Goal: Information Seeking & Learning: Learn about a topic

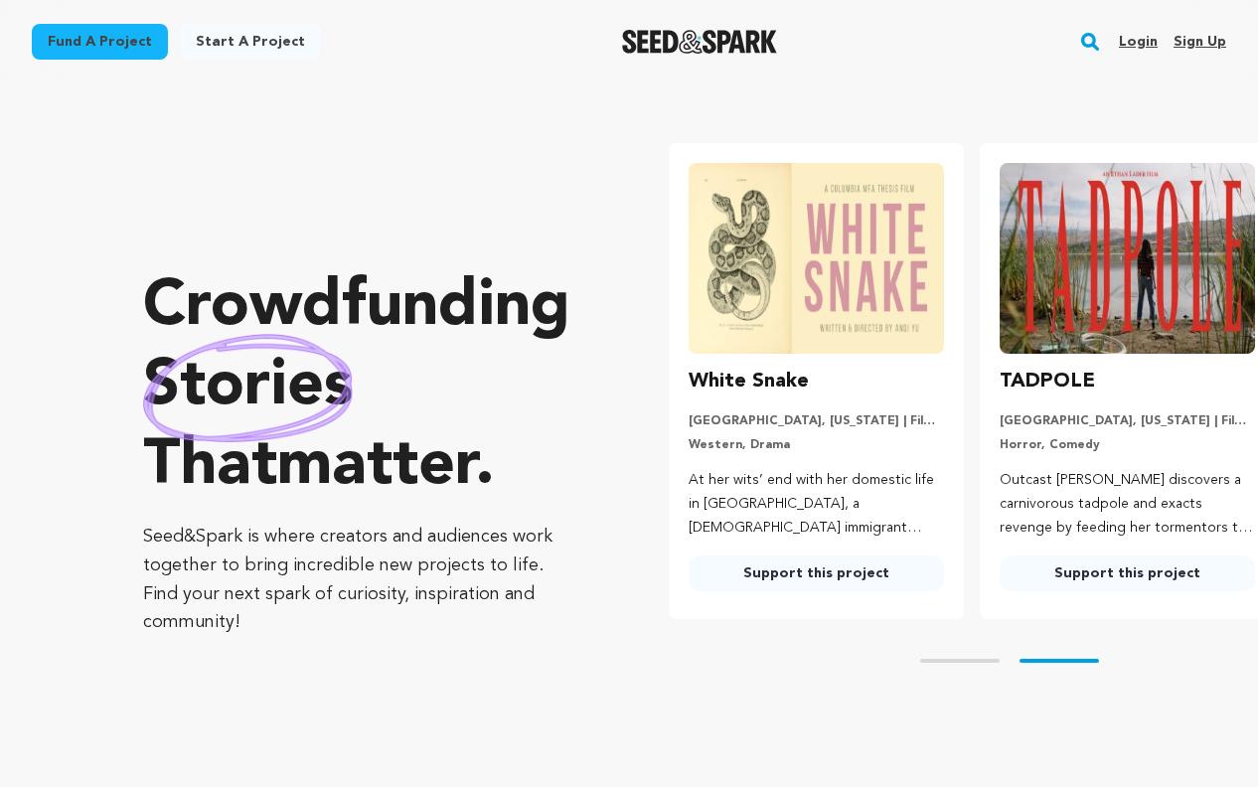
click at [1091, 48] on rect "button" at bounding box center [1090, 42] width 24 height 24
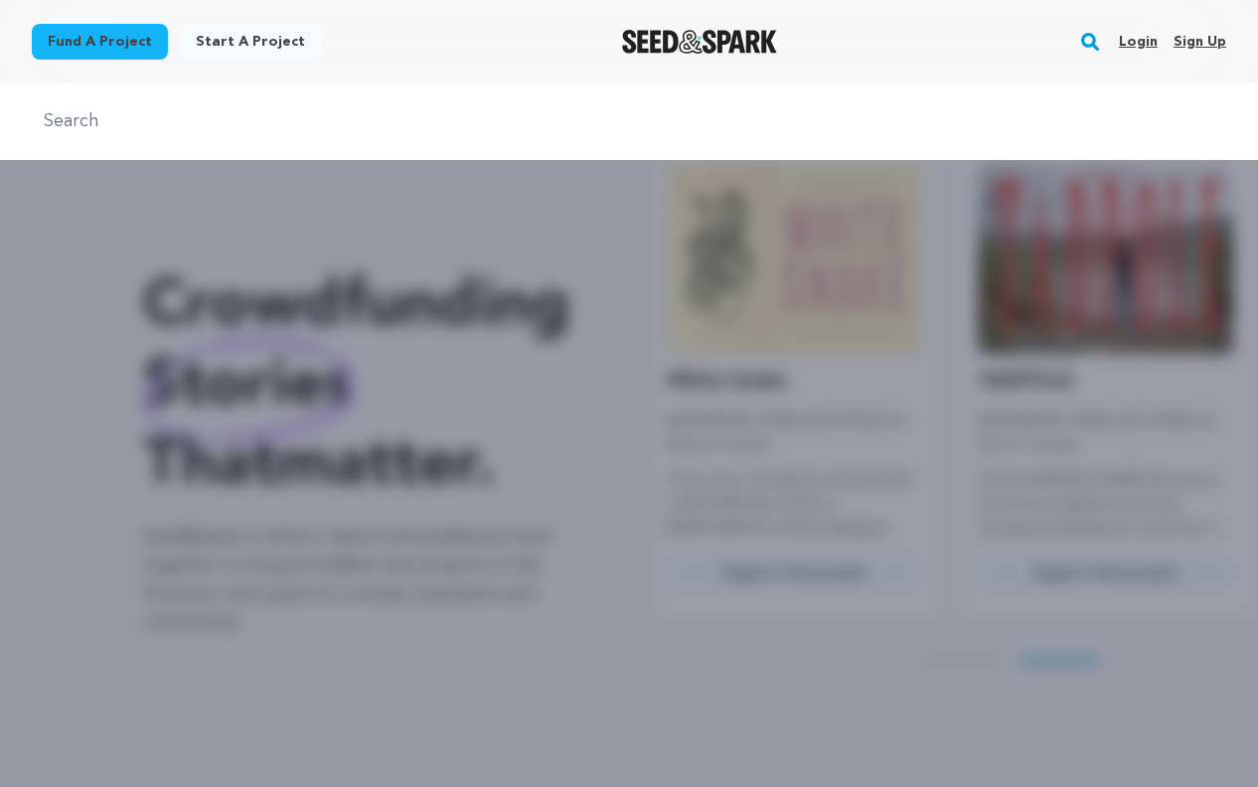
scroll to position [0, 327]
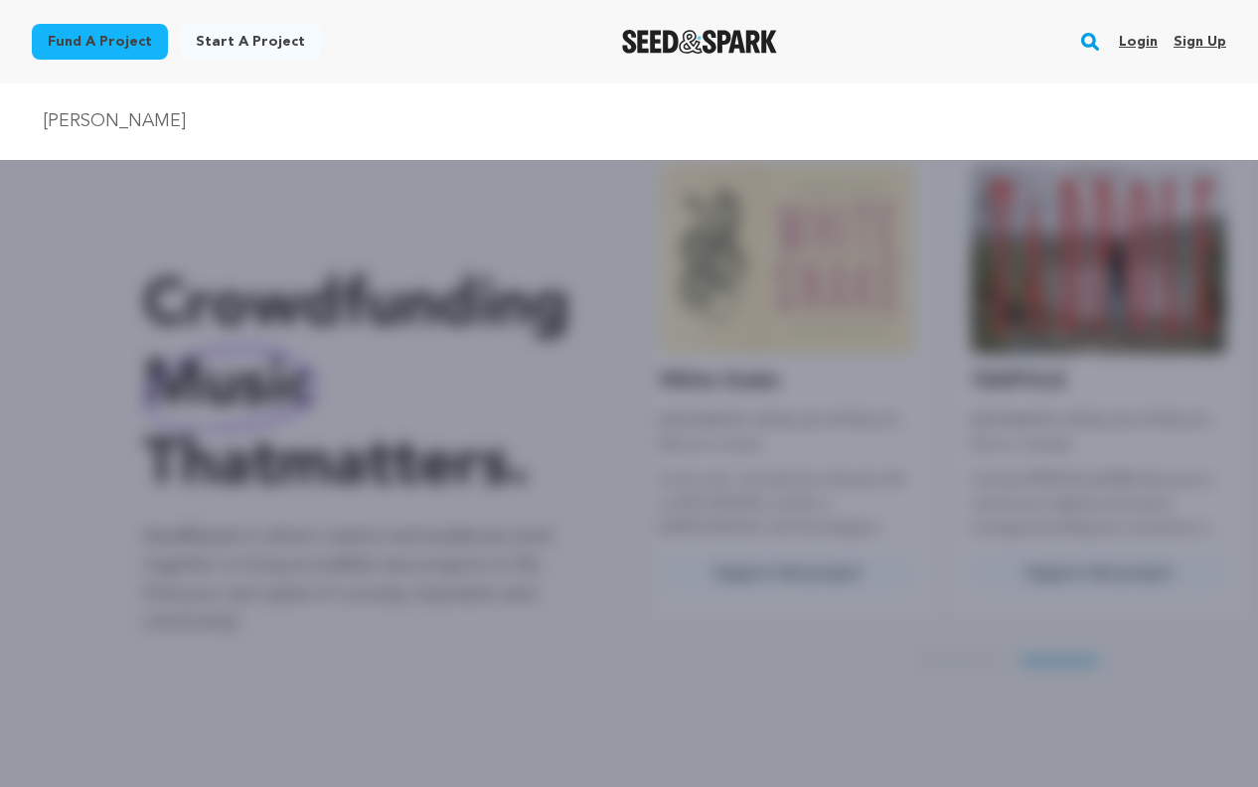
type input "[PERSON_NAME]"
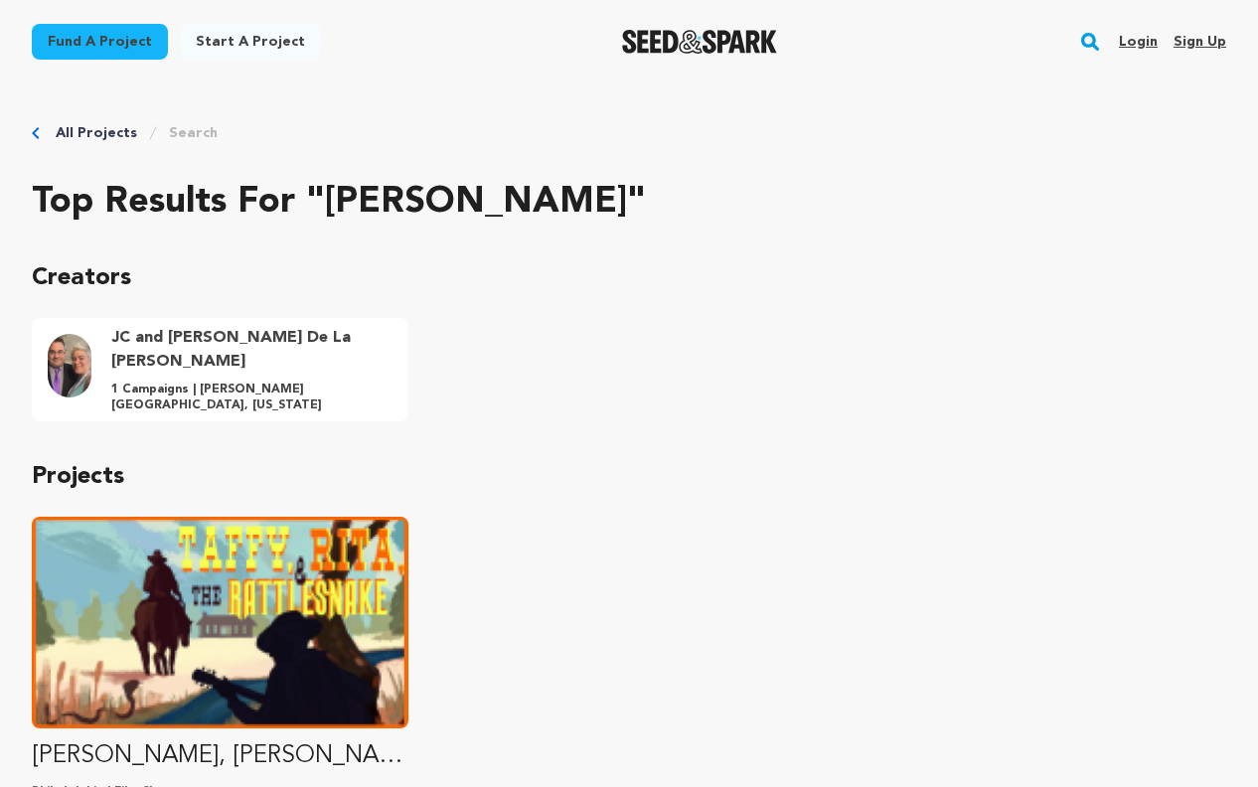
click at [1088, 51] on rect "button" at bounding box center [1090, 42] width 24 height 24
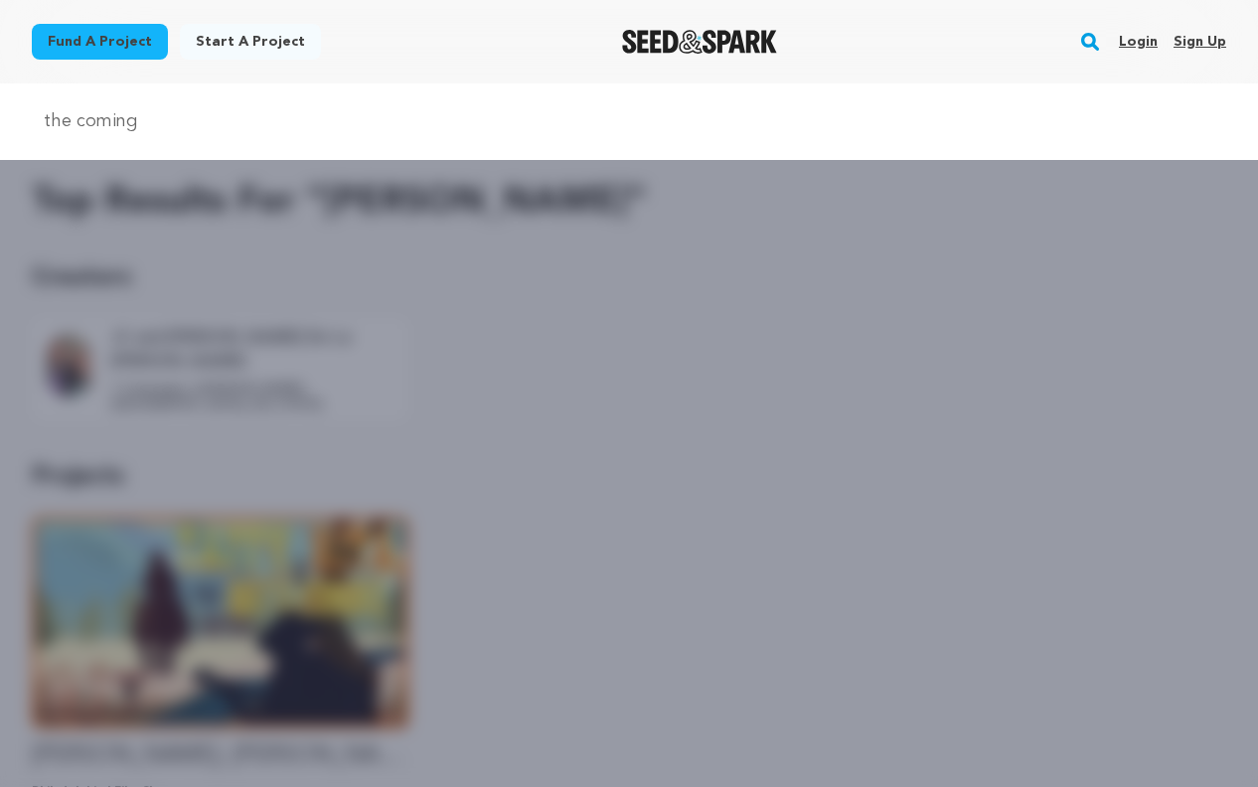
type input "the coming"
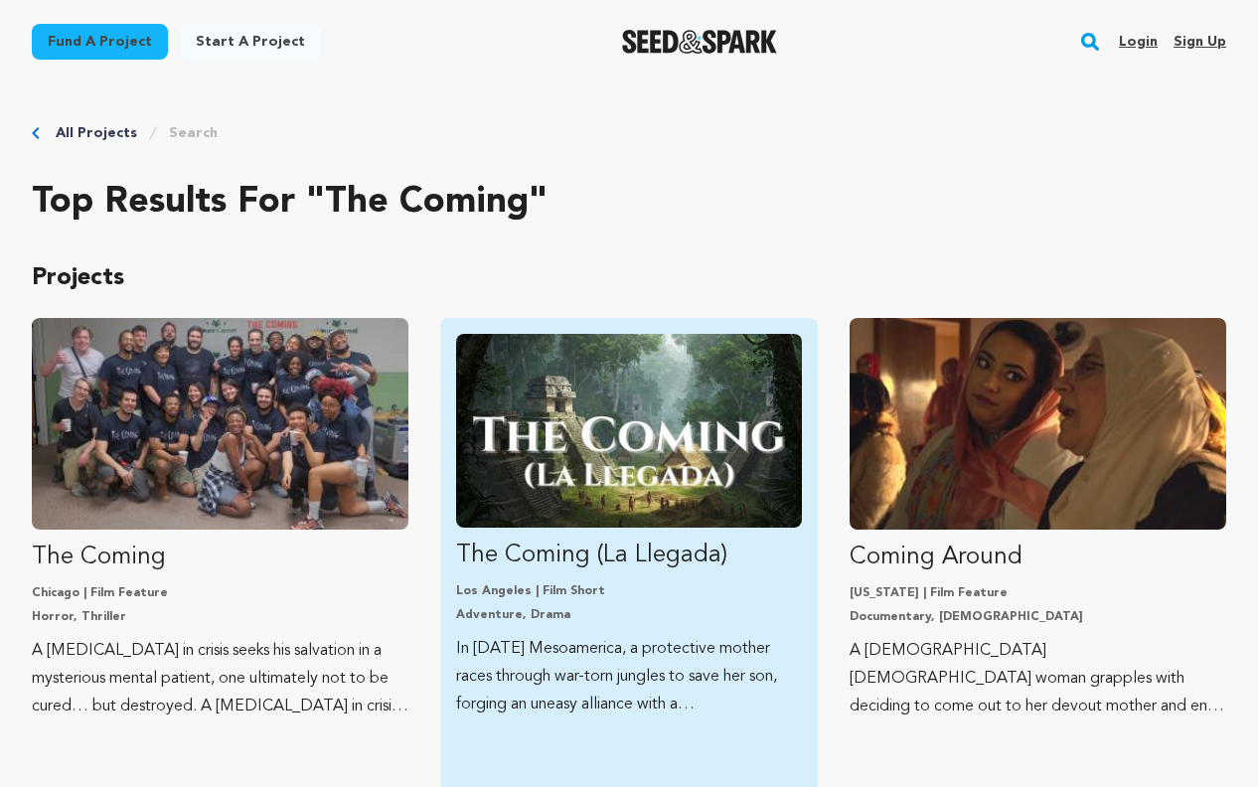
click at [650, 579] on link "The Coming (La Llegada) Los Angeles | Film Short Adventure, Drama In 1520 Mesoa…" at bounding box center [628, 526] width 345 height 385
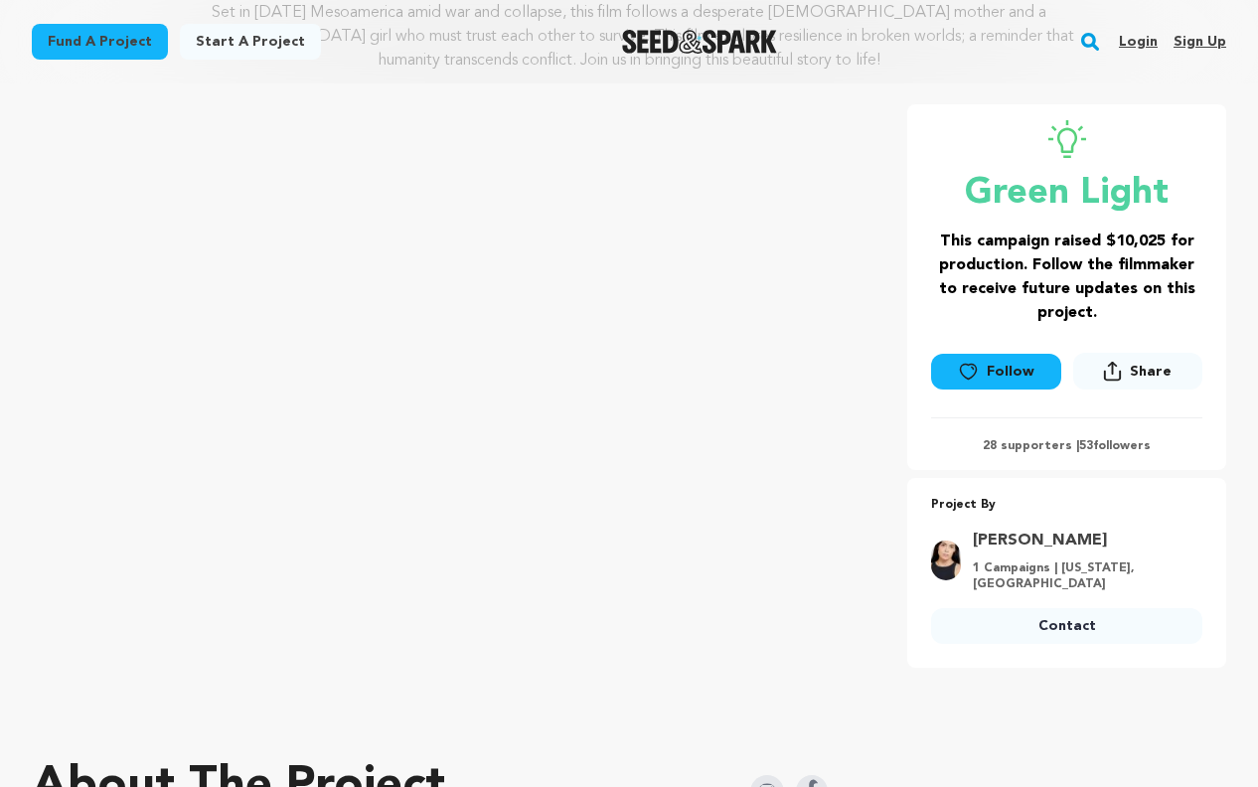
scroll to position [326, 0]
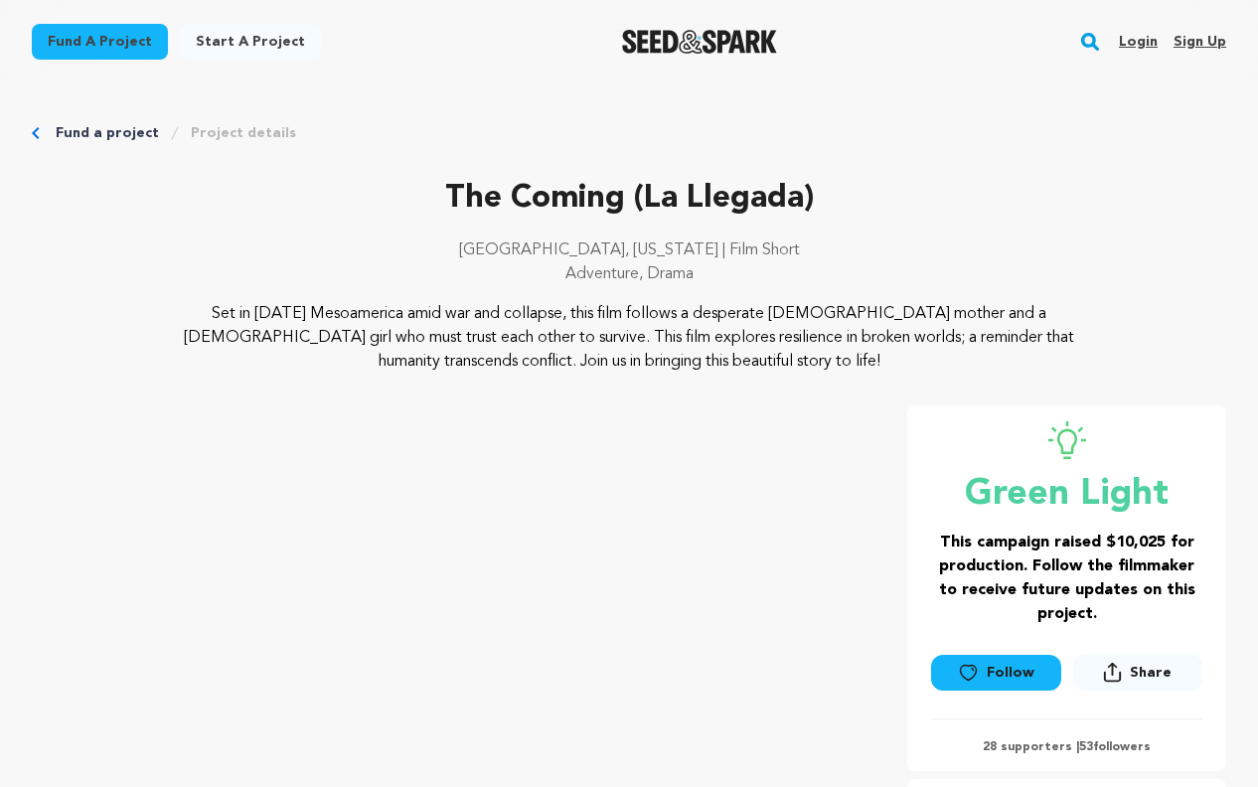
drag, startPoint x: 170, startPoint y: 311, endPoint x: 455, endPoint y: 373, distance: 291.8
click at [455, 373] on p "Set in [DATE] Mesoamerica amid war and collapse, this film follows a desperate …" at bounding box center [629, 338] width 956 height 72
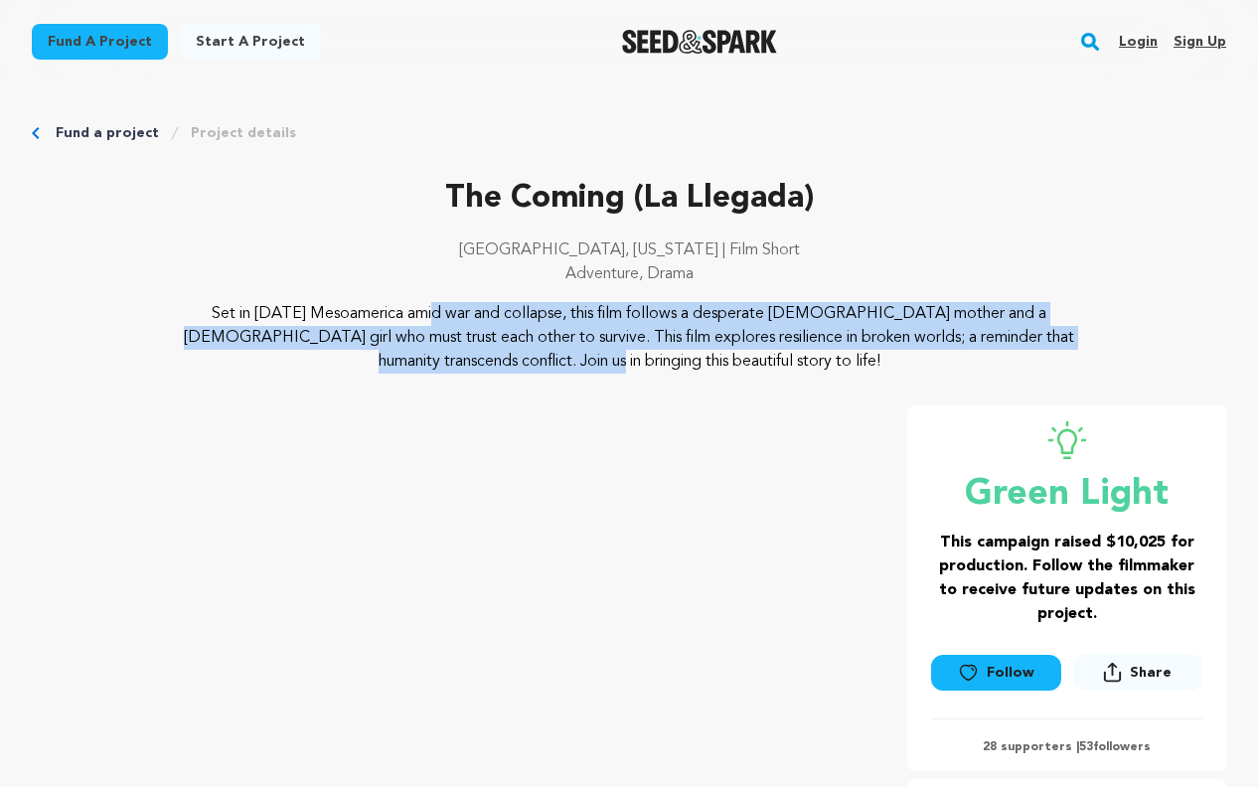
drag, startPoint x: 166, startPoint y: 312, endPoint x: 963, endPoint y: 345, distance: 797.8
click at [963, 345] on p "Set in [DATE] Mesoamerica amid war and collapse, this film follows a desperate …" at bounding box center [629, 338] width 956 height 72
copy p "Set in [DATE] Mesoamerica amid war and collapse, this film follows a desperate …"
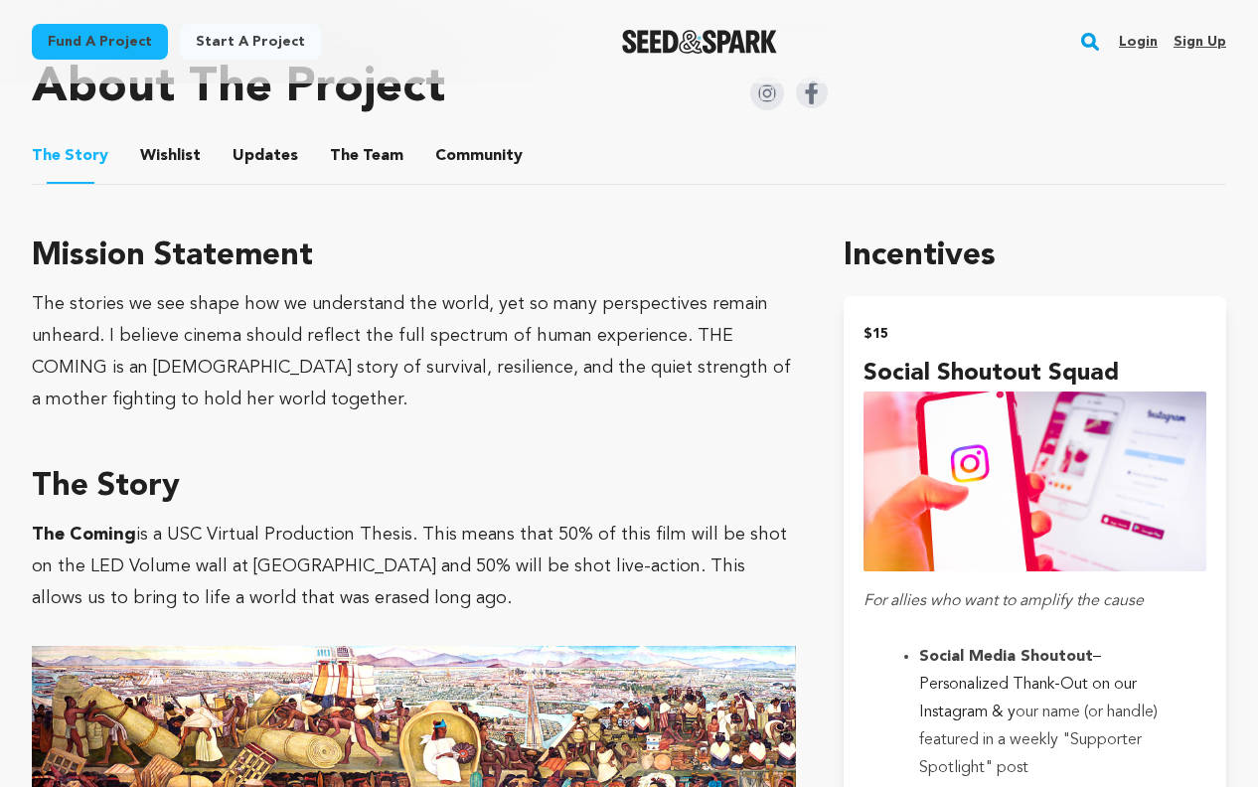
scroll to position [1008, 0]
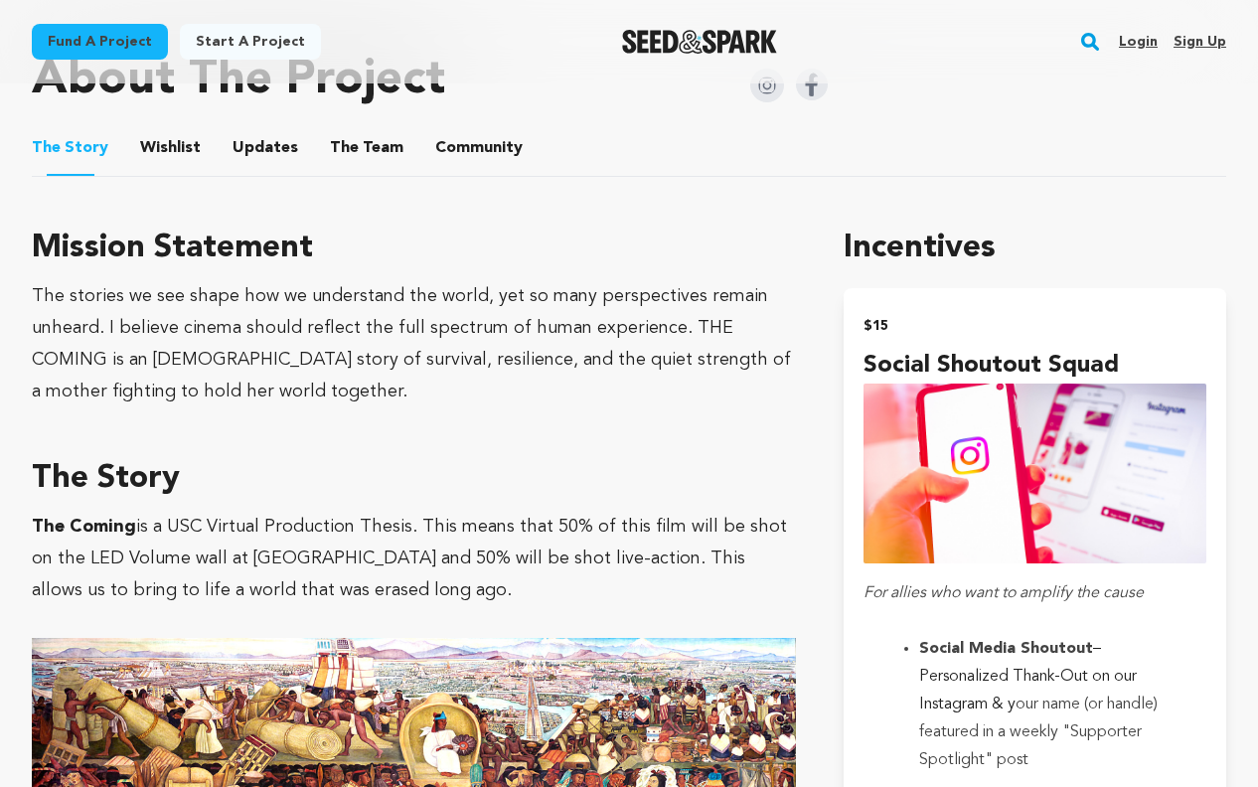
drag, startPoint x: 34, startPoint y: 240, endPoint x: 320, endPoint y: 584, distance: 448.2
copy div "Mission Statement The stories we see shape how we understand the world, yet so …"
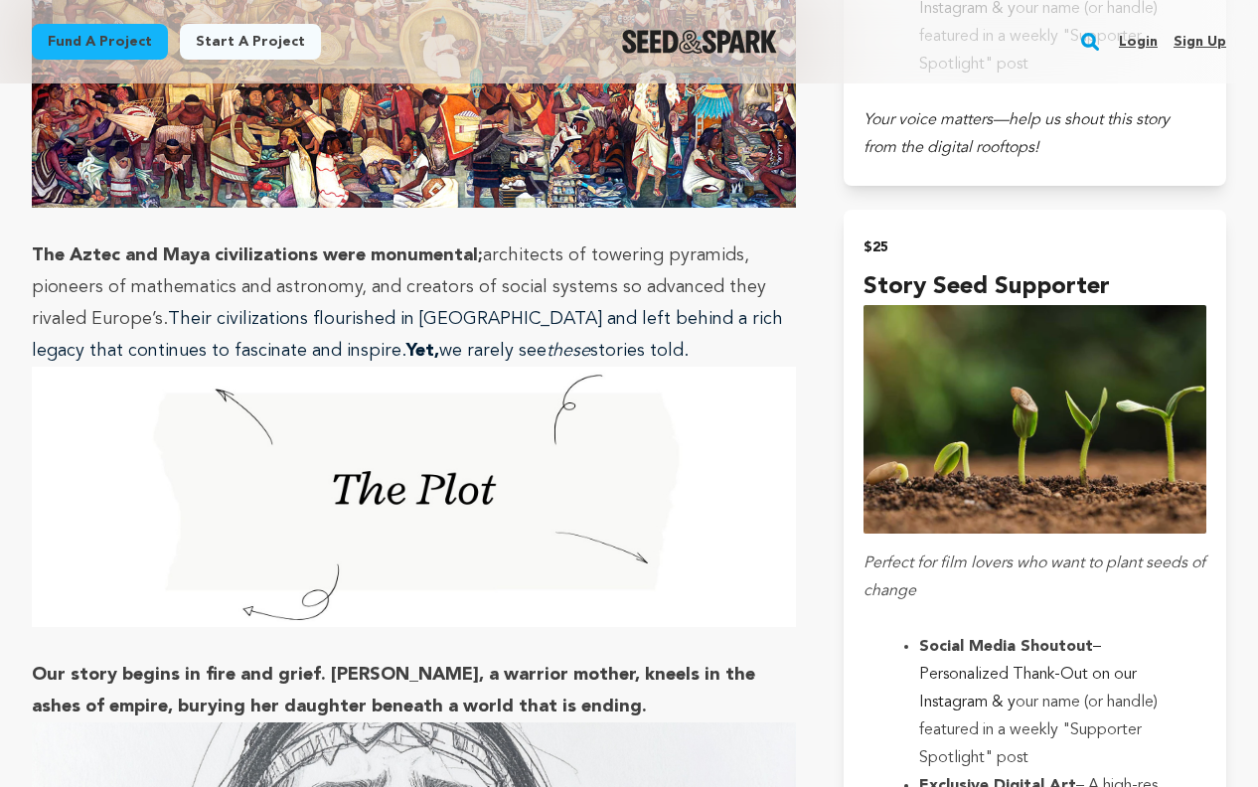
scroll to position [1712, 0]
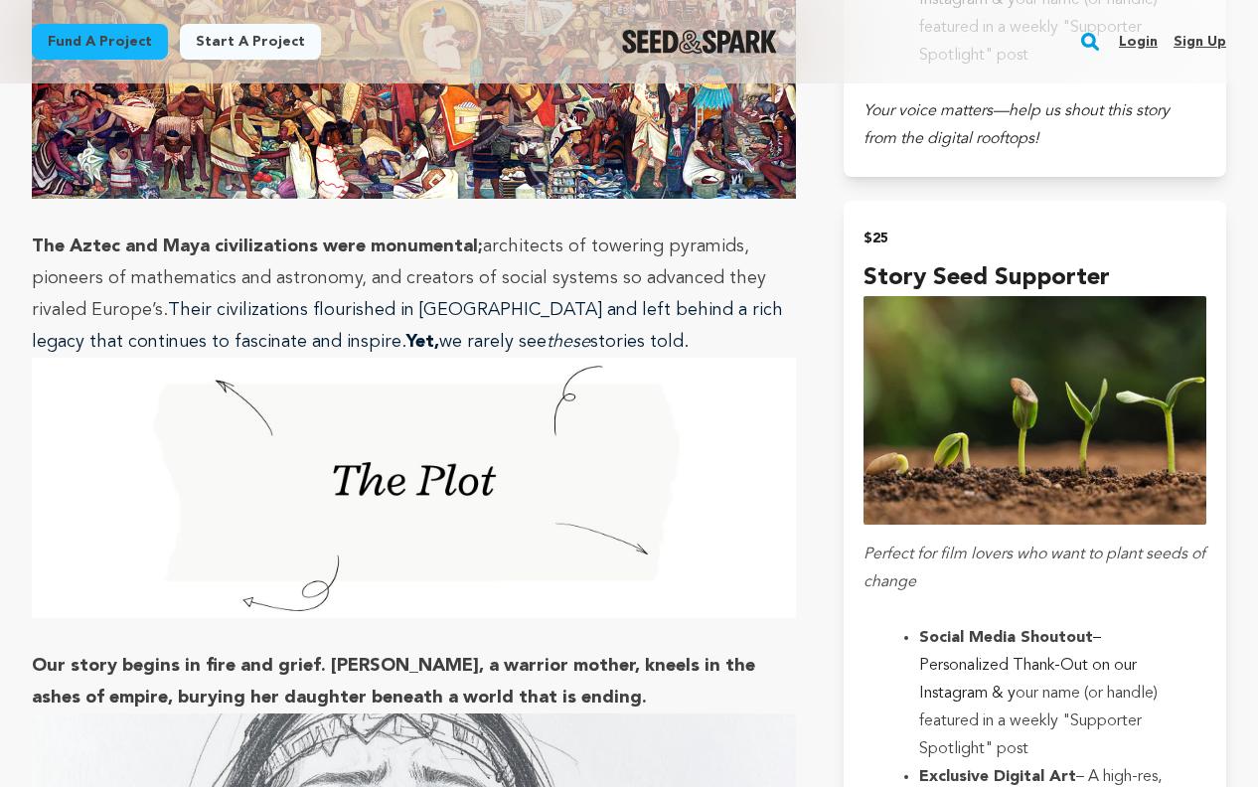
drag, startPoint x: 33, startPoint y: 240, endPoint x: 712, endPoint y: 330, distance: 684.8
click at [712, 330] on p "The Aztec and Maya civilizations were monumental; architects of towering pyrami…" at bounding box center [414, 294] width 764 height 127
copy p "The Aztec and Maya civilizations were monumental; architects of towering pyrami…"
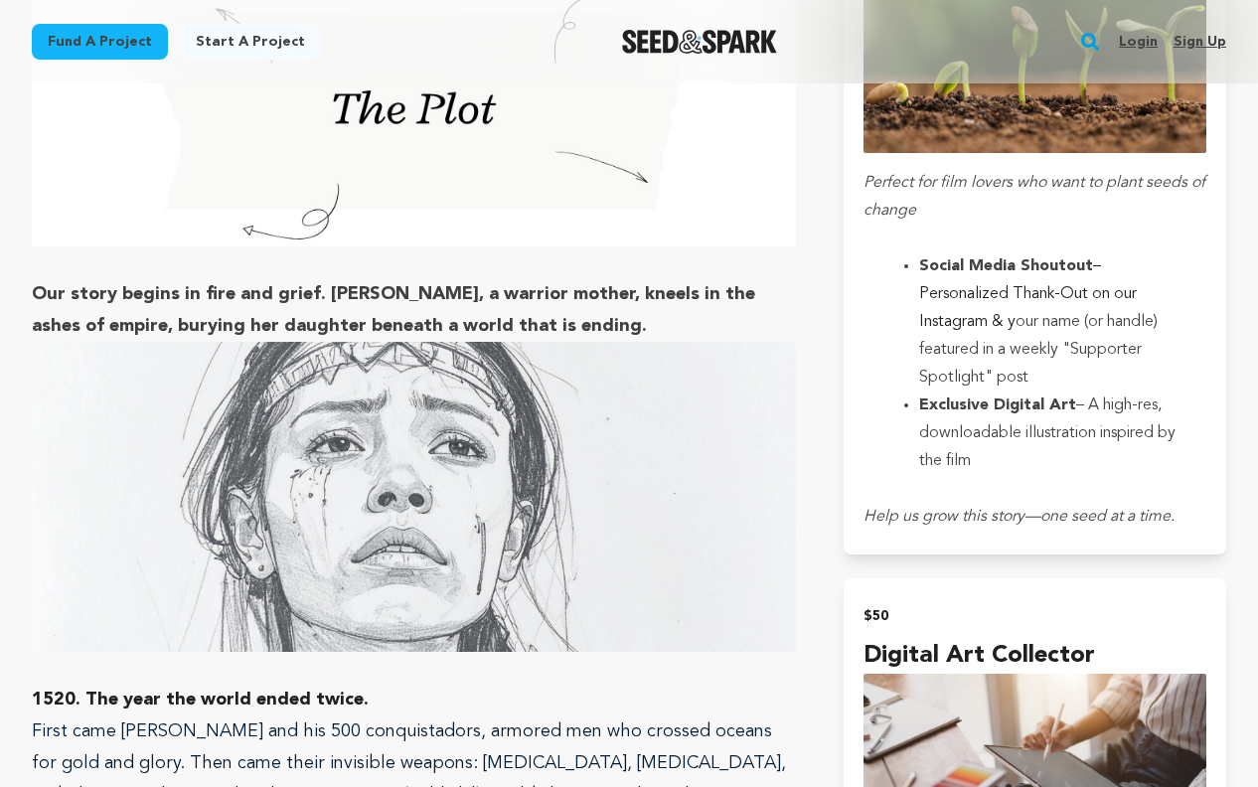
scroll to position [2096, 0]
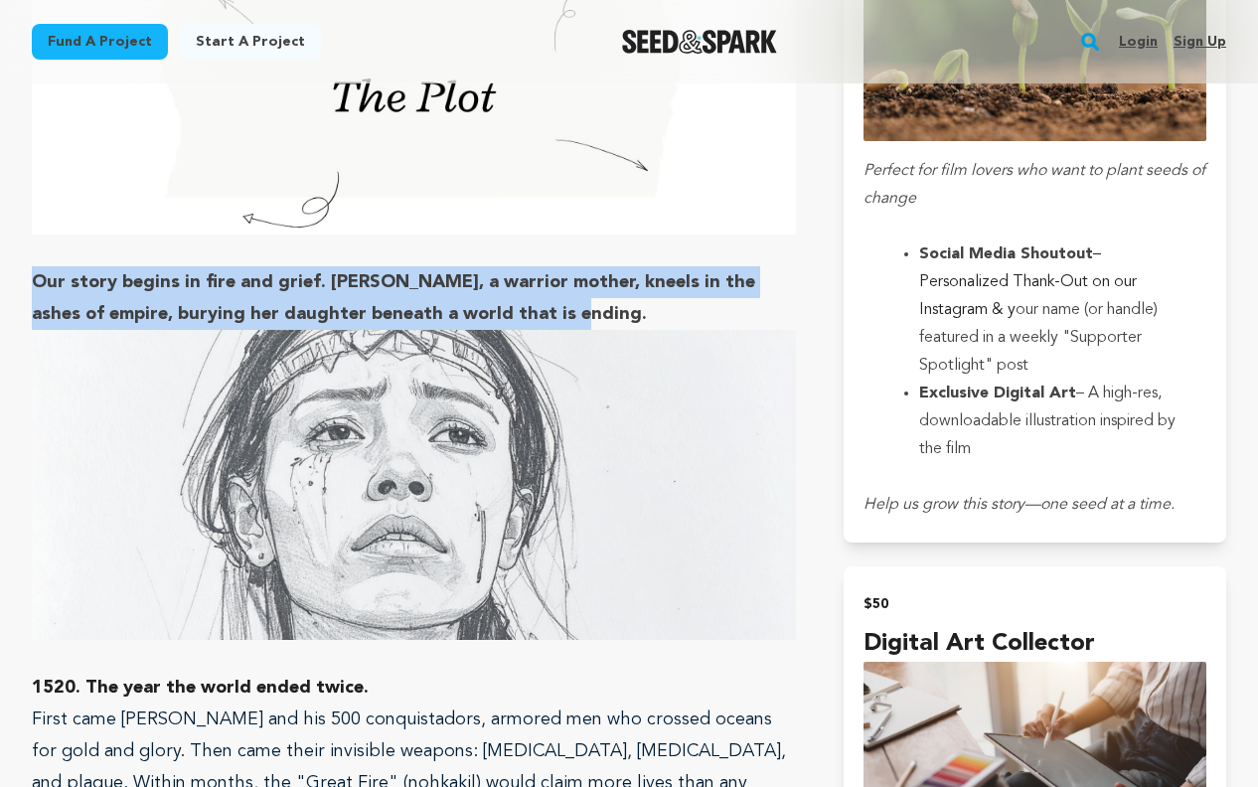
drag, startPoint x: 34, startPoint y: 275, endPoint x: 593, endPoint y: 327, distance: 561.9
click at [593, 327] on p "Our story begins in fire and grief. [PERSON_NAME], a warrior mother, kneels in …" at bounding box center [414, 298] width 764 height 64
copy strong "Our story begins in fire and grief. [PERSON_NAME], a warrior mother, kneels in …"
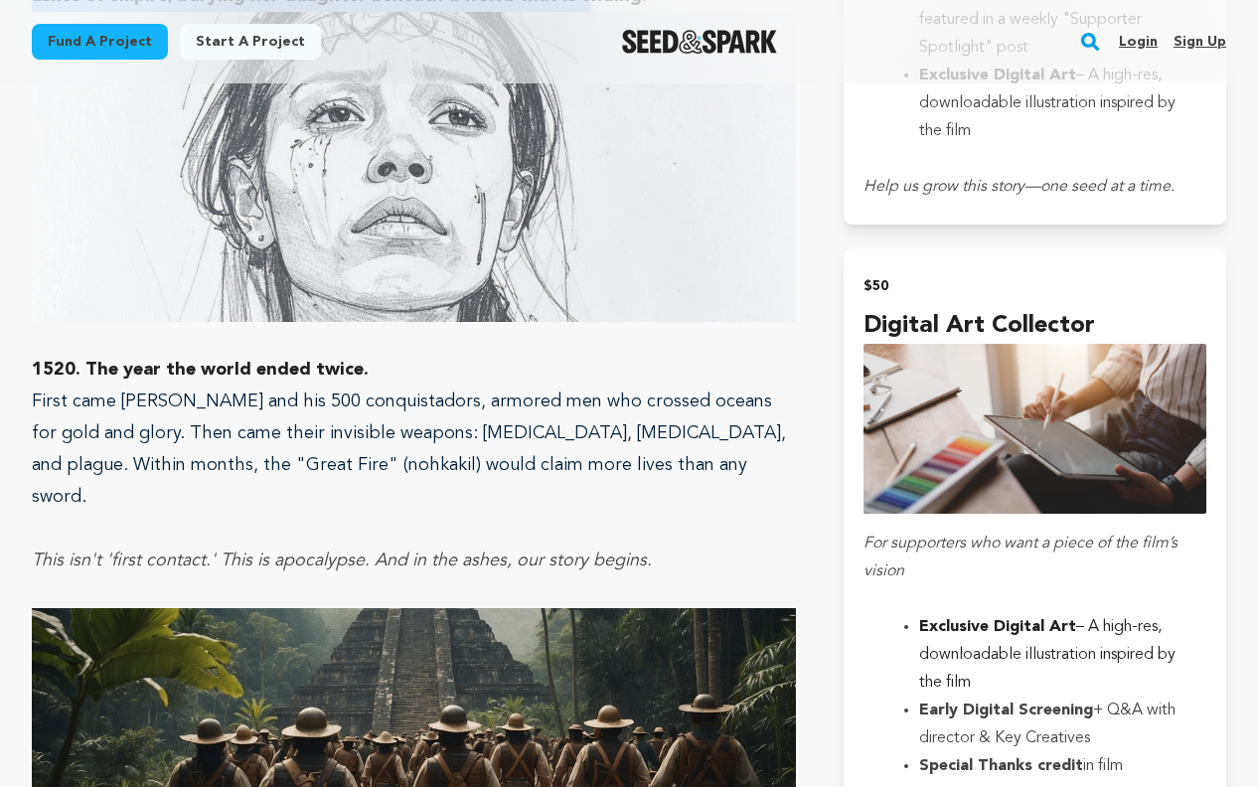
scroll to position [2415, 0]
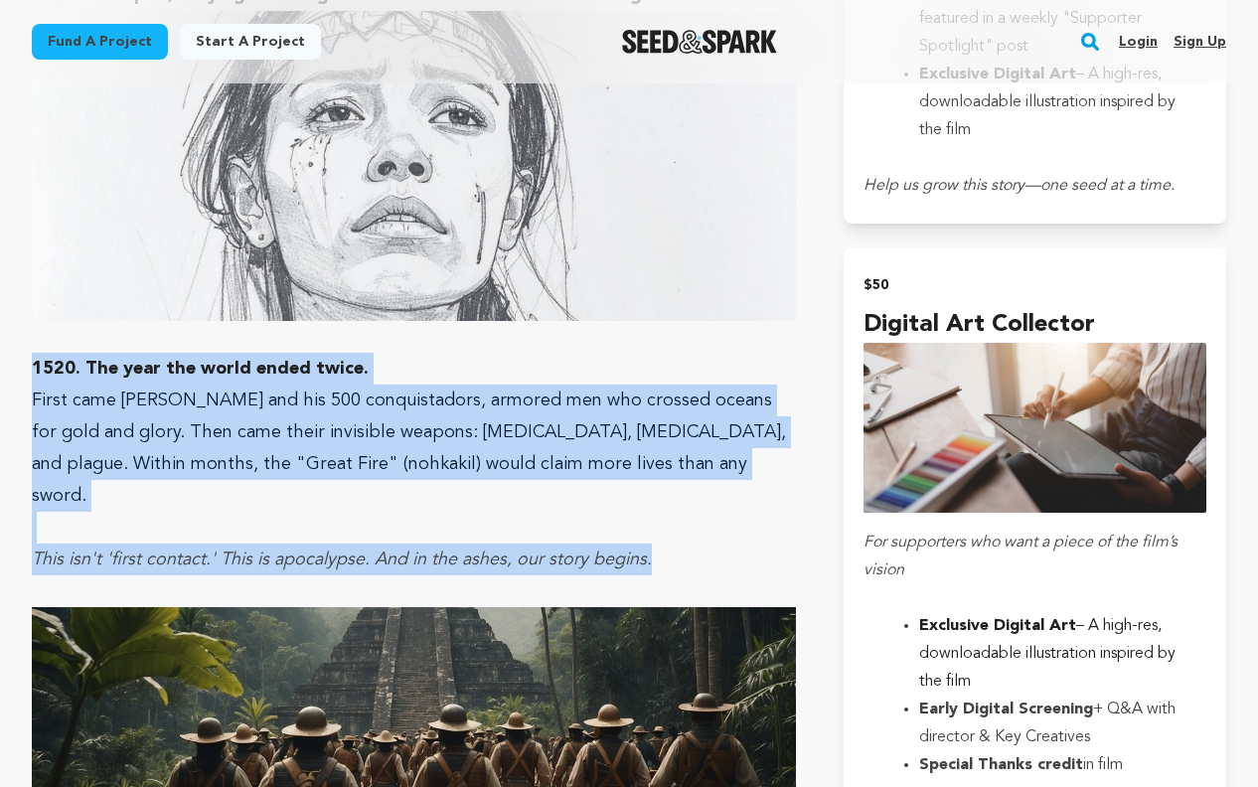
drag, startPoint x: 34, startPoint y: 364, endPoint x: 691, endPoint y: 522, distance: 675.7
copy div "1520. The year the world ended twice. First came [PERSON_NAME] and his 500 conq…"
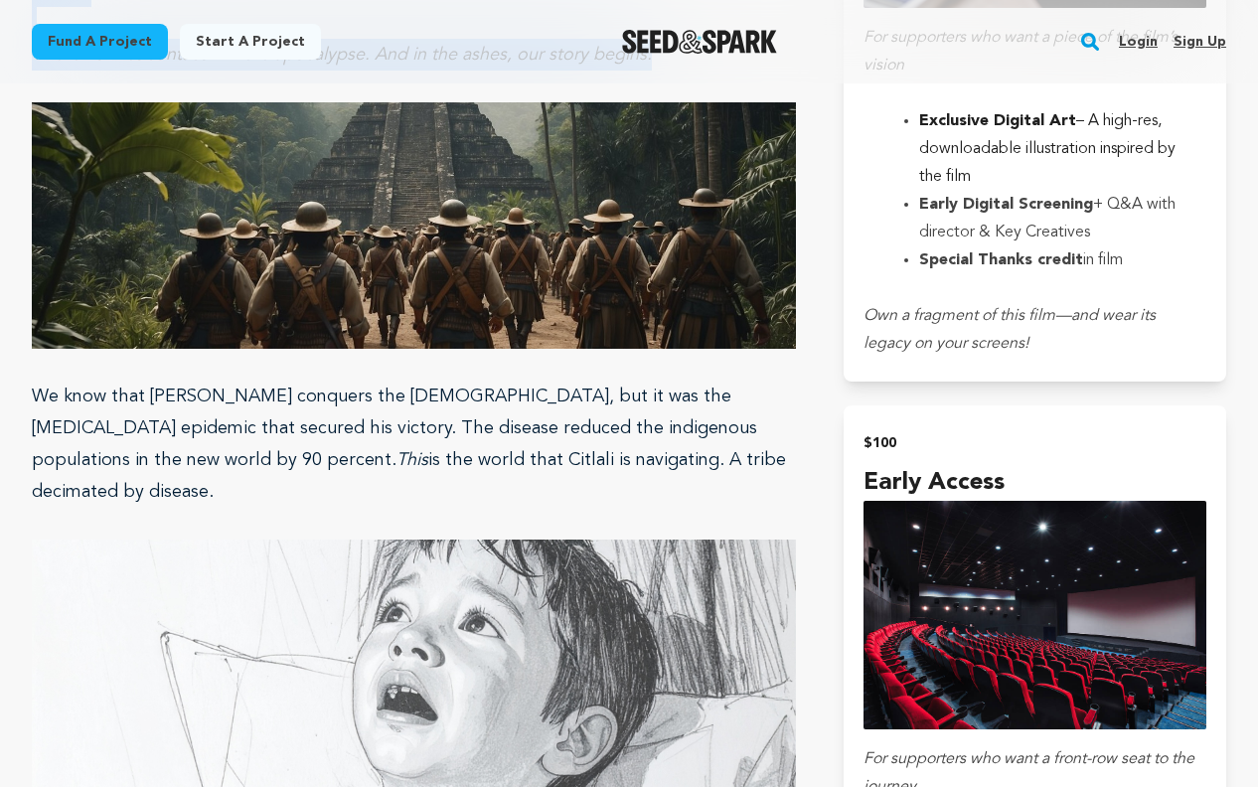
scroll to position [2986, 0]
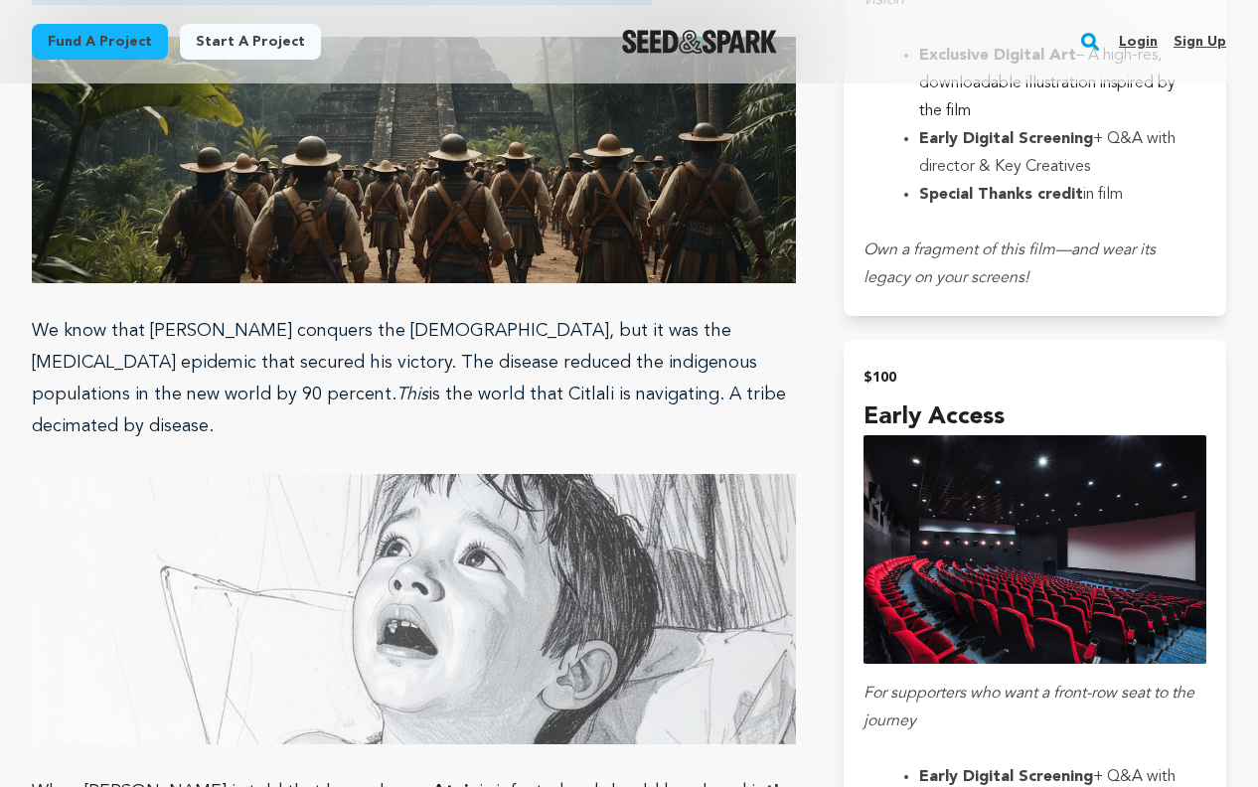
drag, startPoint x: 35, startPoint y: 296, endPoint x: 570, endPoint y: 364, distance: 539.9
click at [570, 364] on p "We know that [PERSON_NAME] conquers the [DEMOGRAPHIC_DATA], but it was the [MED…" at bounding box center [414, 378] width 764 height 127
copy p "We know that [PERSON_NAME] conquers the [DEMOGRAPHIC_DATA], but it was the [MED…"
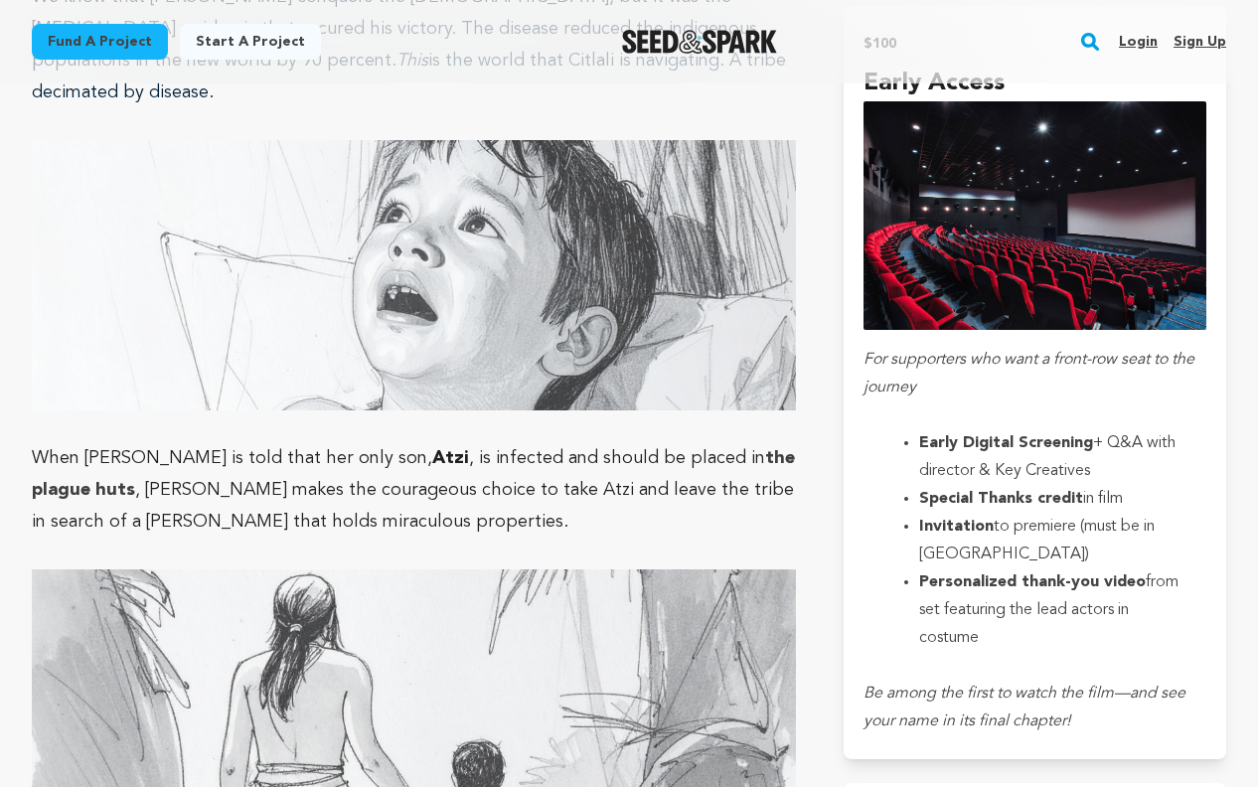
scroll to position [3344, 0]
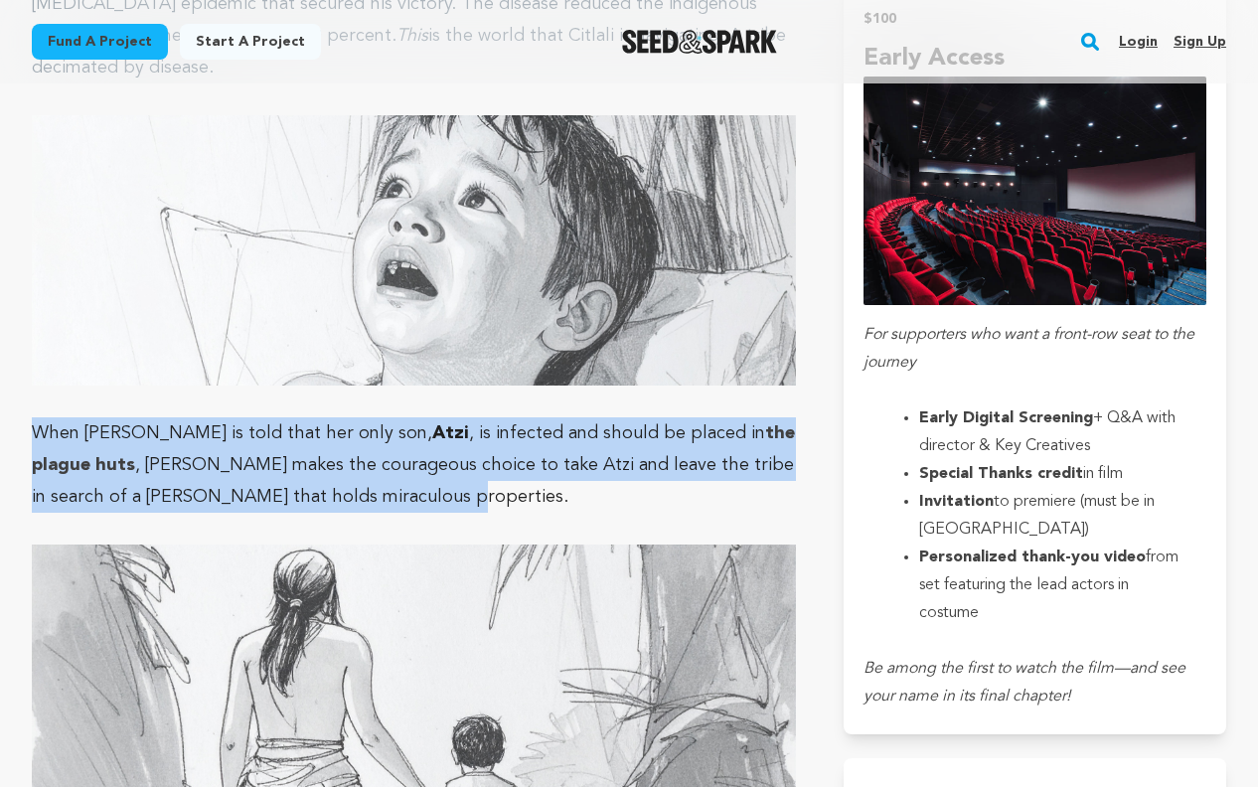
drag, startPoint x: 32, startPoint y: 366, endPoint x: 315, endPoint y: 426, distance: 289.7
click at [315, 426] on p "When [PERSON_NAME] is told that her only son, [PERSON_NAME] , is infected and s…" at bounding box center [414, 464] width 764 height 95
copy p "When [PERSON_NAME] is told that her only son, [PERSON_NAME] , is infected and s…"
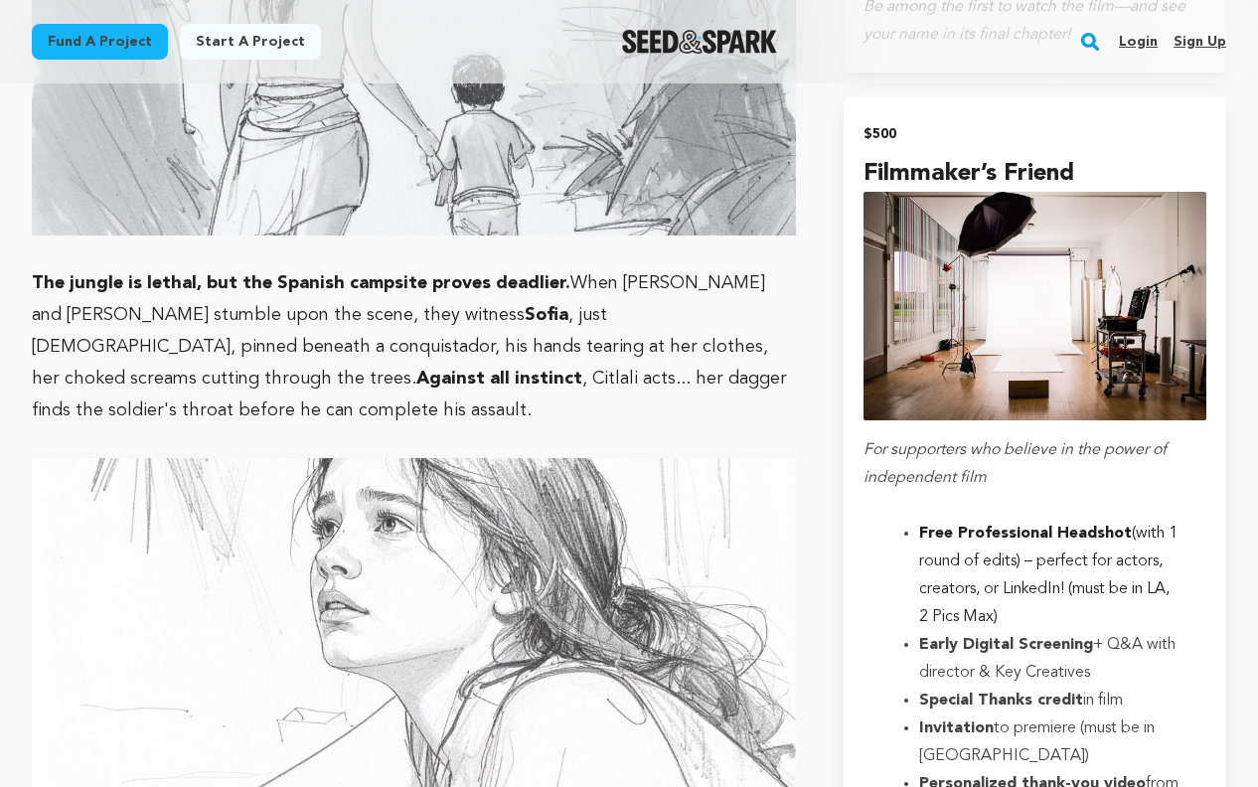
scroll to position [4030, 0]
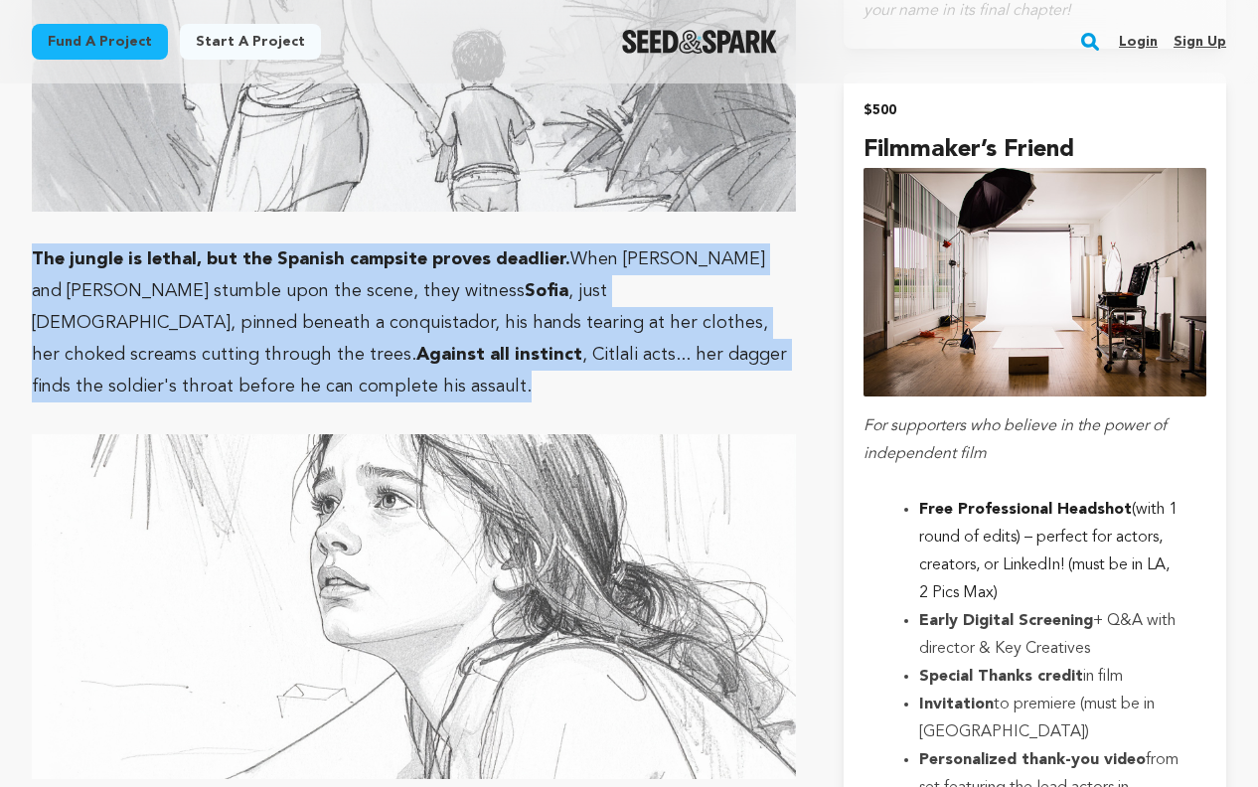
drag, startPoint x: 33, startPoint y: 192, endPoint x: 708, endPoint y: 286, distance: 681.4
click at [708, 286] on p "The jungle is lethal, but the Spanish campsite proves deadlier. When [PERSON_NA…" at bounding box center [414, 322] width 764 height 159
copy p "The jungle is lethal, but the Spanish campsite proves deadlier. When [PERSON_NA…"
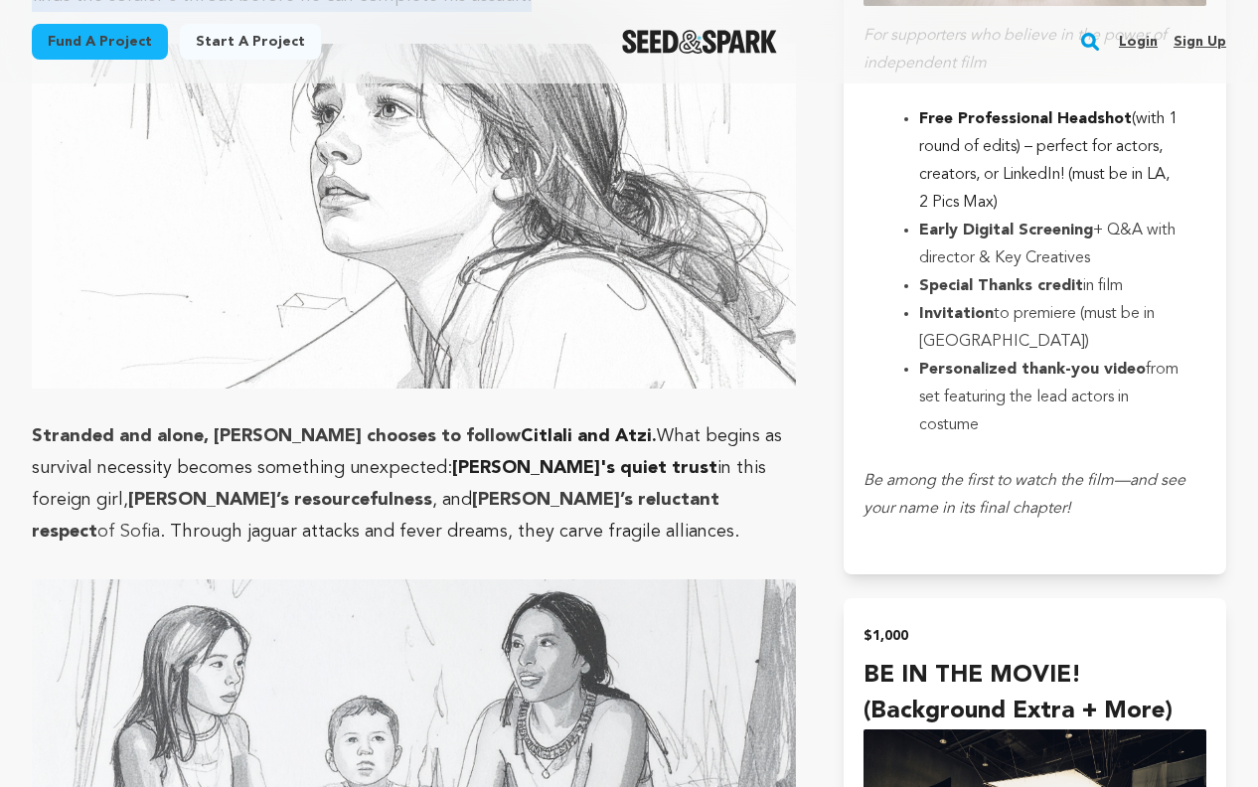
scroll to position [4427, 0]
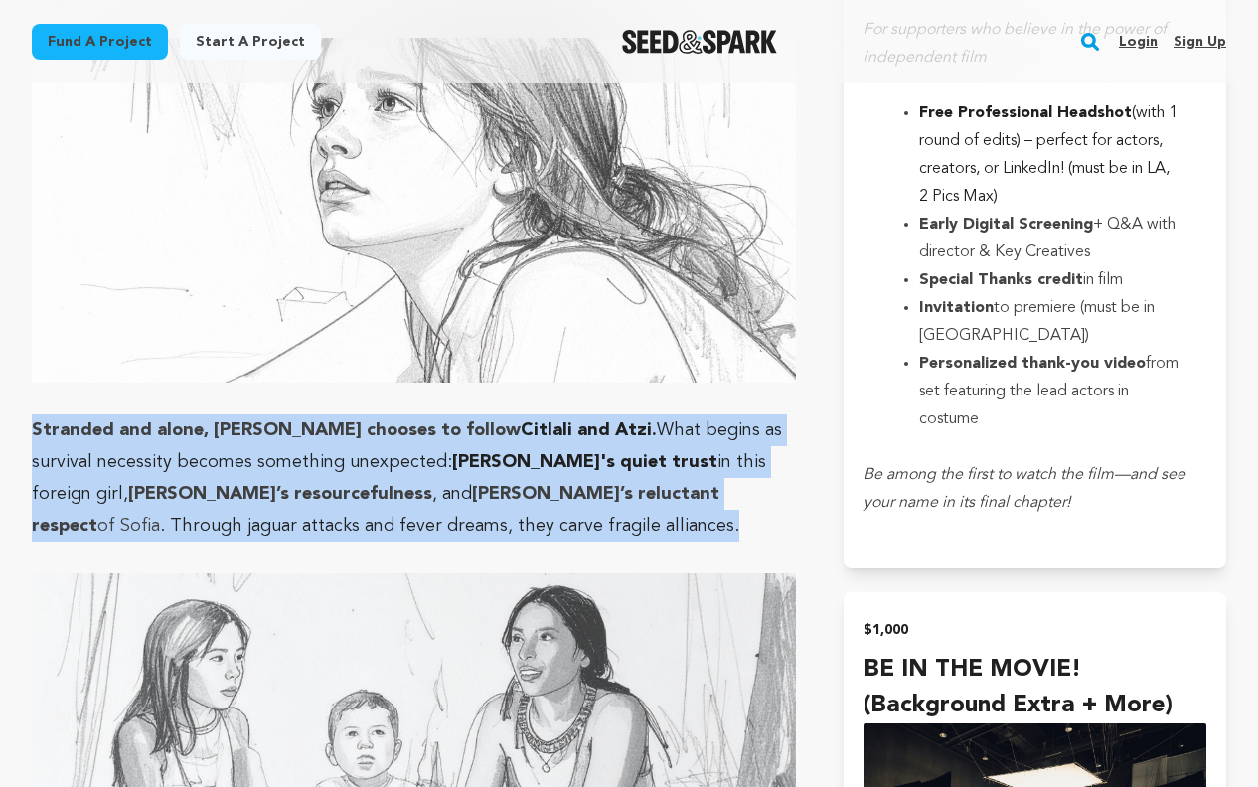
drag, startPoint x: 31, startPoint y: 329, endPoint x: 327, endPoint y: 434, distance: 314.3
copy p "Stranded and alone, [PERSON_NAME] chooses to follow [PERSON_NAME] and [PERSON_N…"
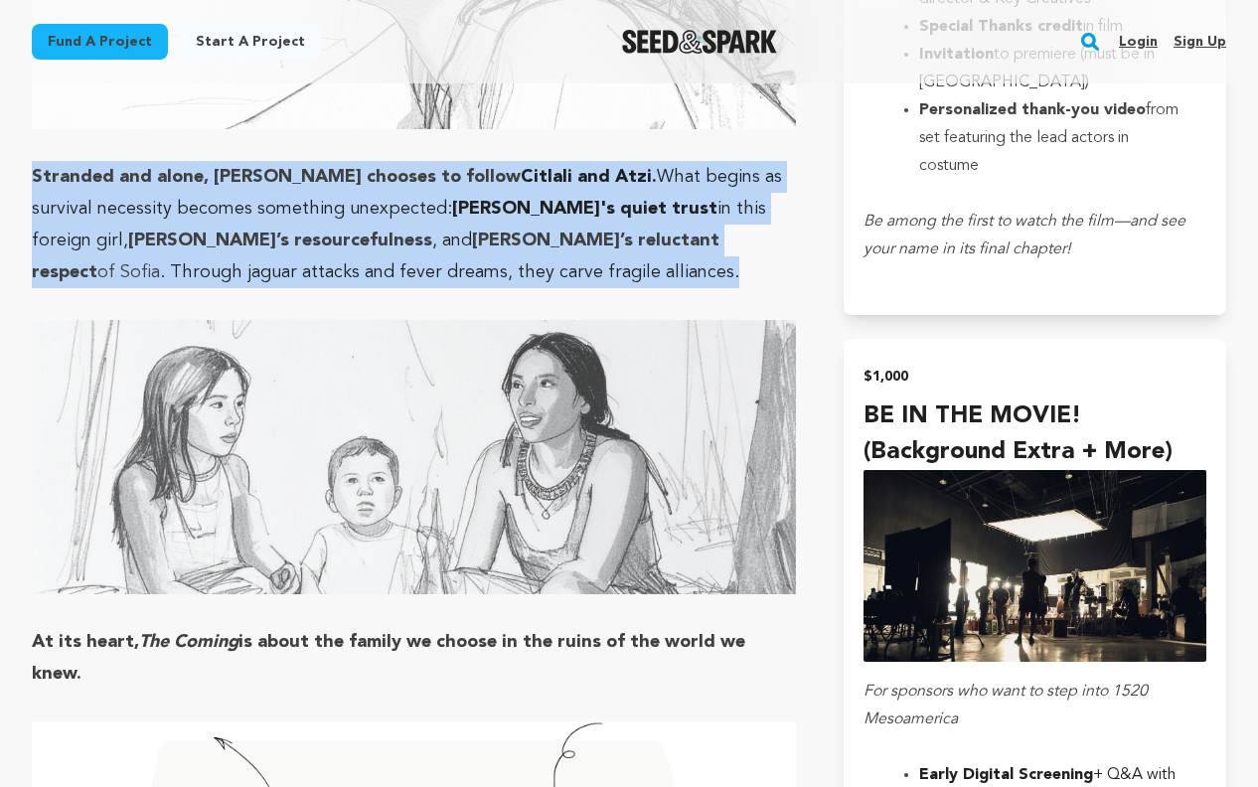
scroll to position [5029, 0]
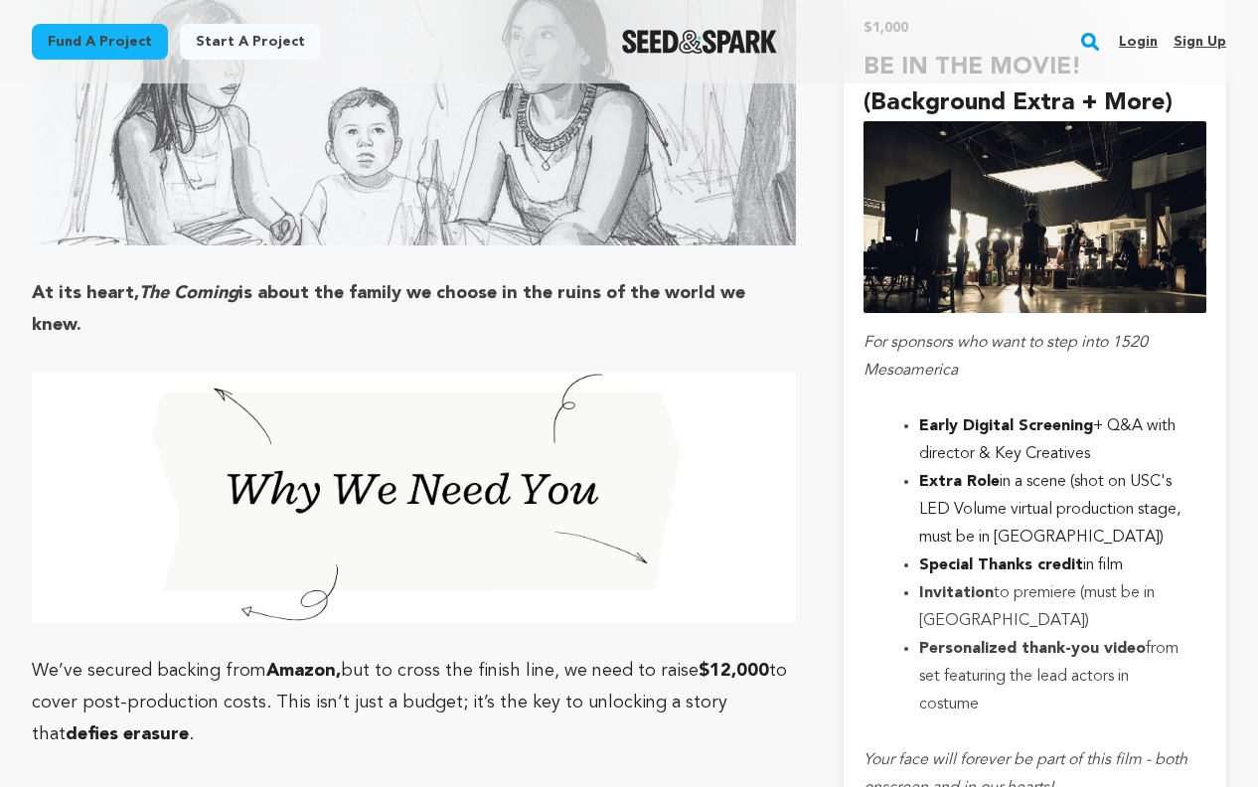
drag, startPoint x: 34, startPoint y: 198, endPoint x: 797, endPoint y: 210, distance: 763.4
copy strong "At its heart, The Coming is about the family we choose in the ruins of the worl…"
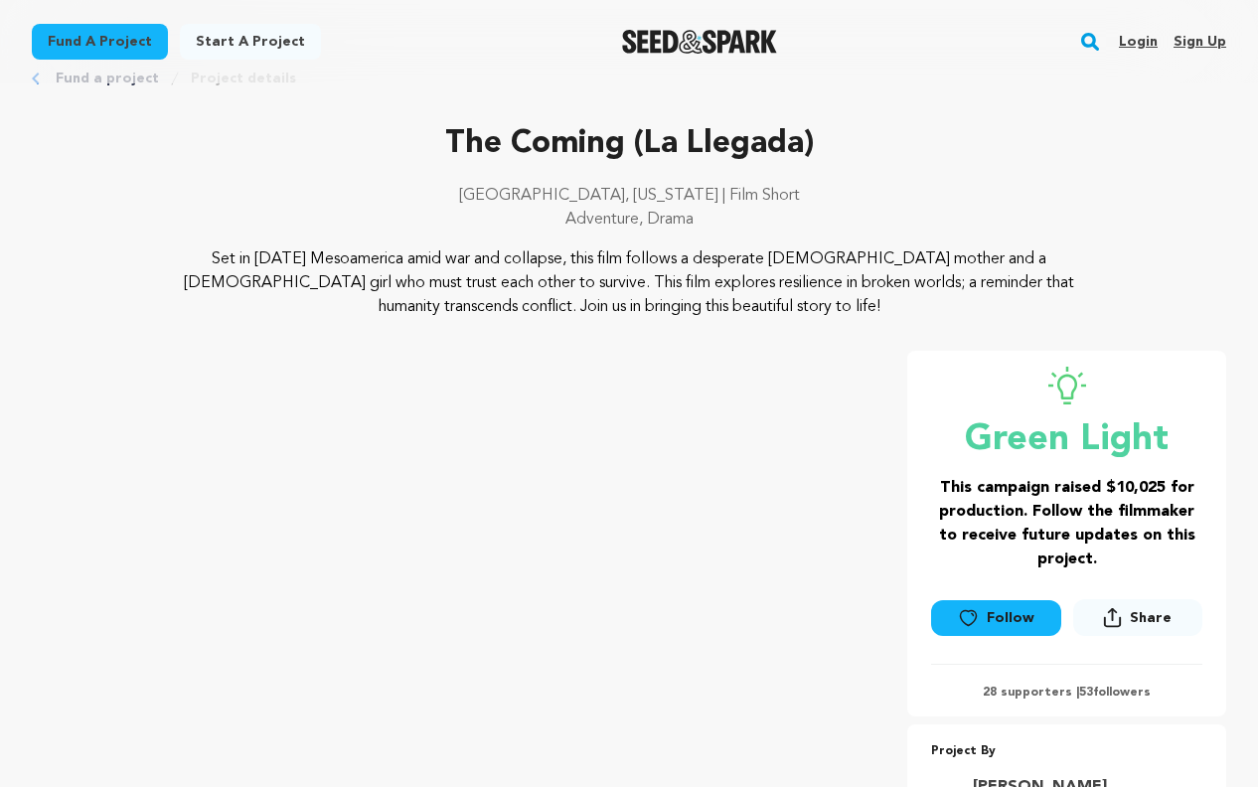
scroll to position [0, 0]
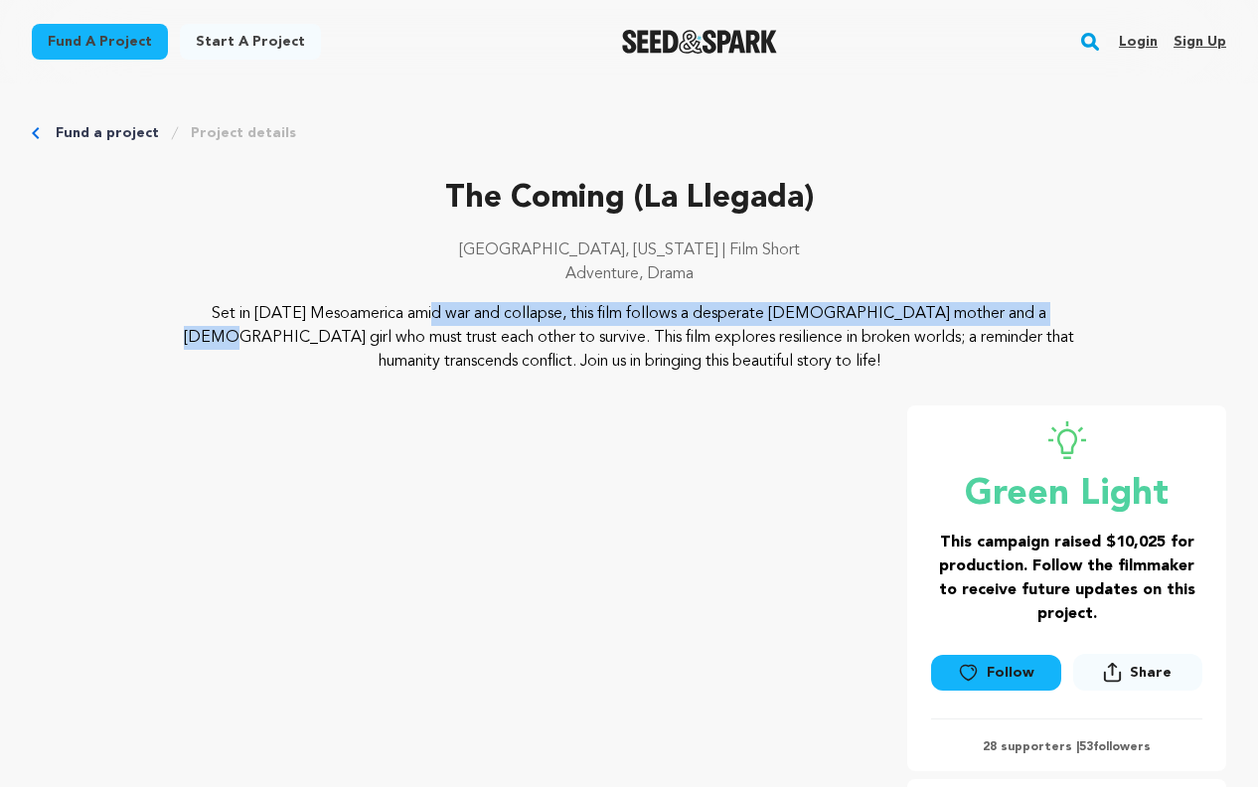
drag, startPoint x: 168, startPoint y: 310, endPoint x: 808, endPoint y: 315, distance: 640.1
click at [808, 315] on p "Set in [DATE] Mesoamerica amid war and collapse, this film follows a desperate …" at bounding box center [629, 338] width 956 height 72
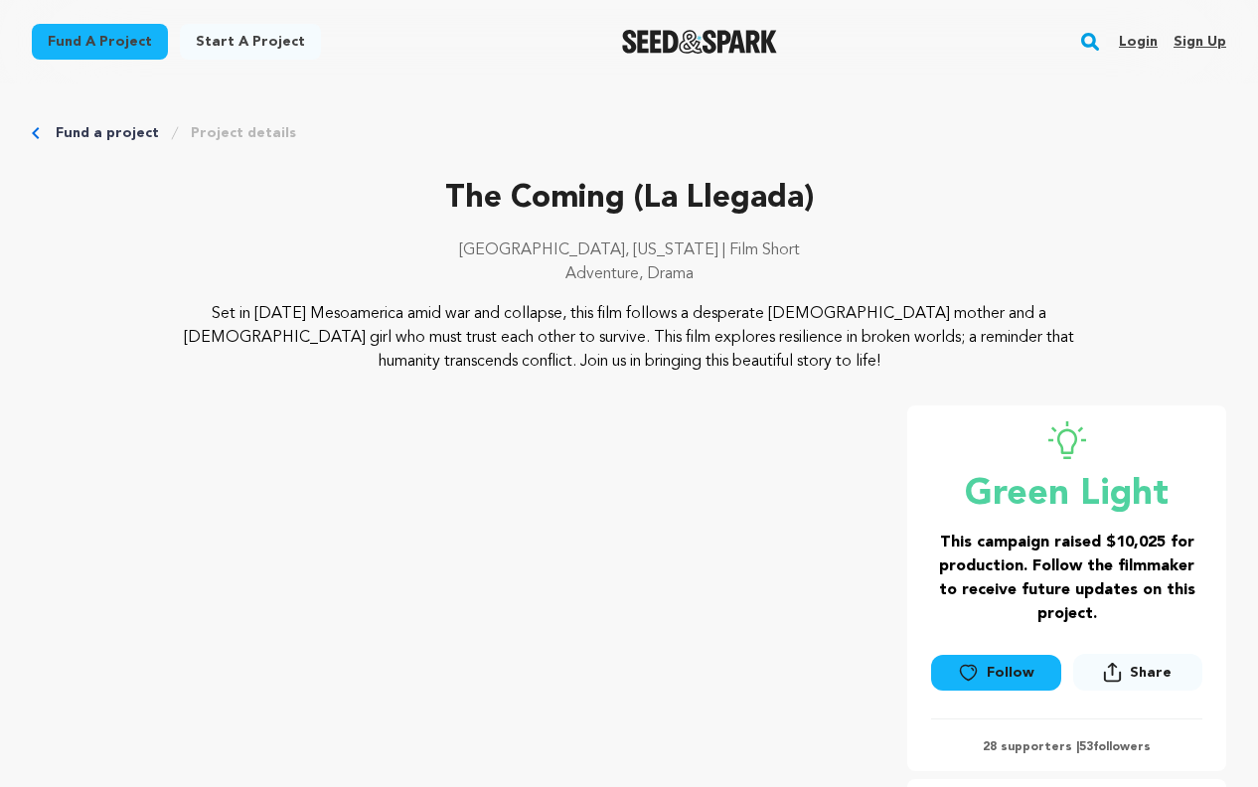
click at [417, 333] on p "Set in [DATE] Mesoamerica amid war and collapse, this film follows a desperate …" at bounding box center [629, 338] width 956 height 72
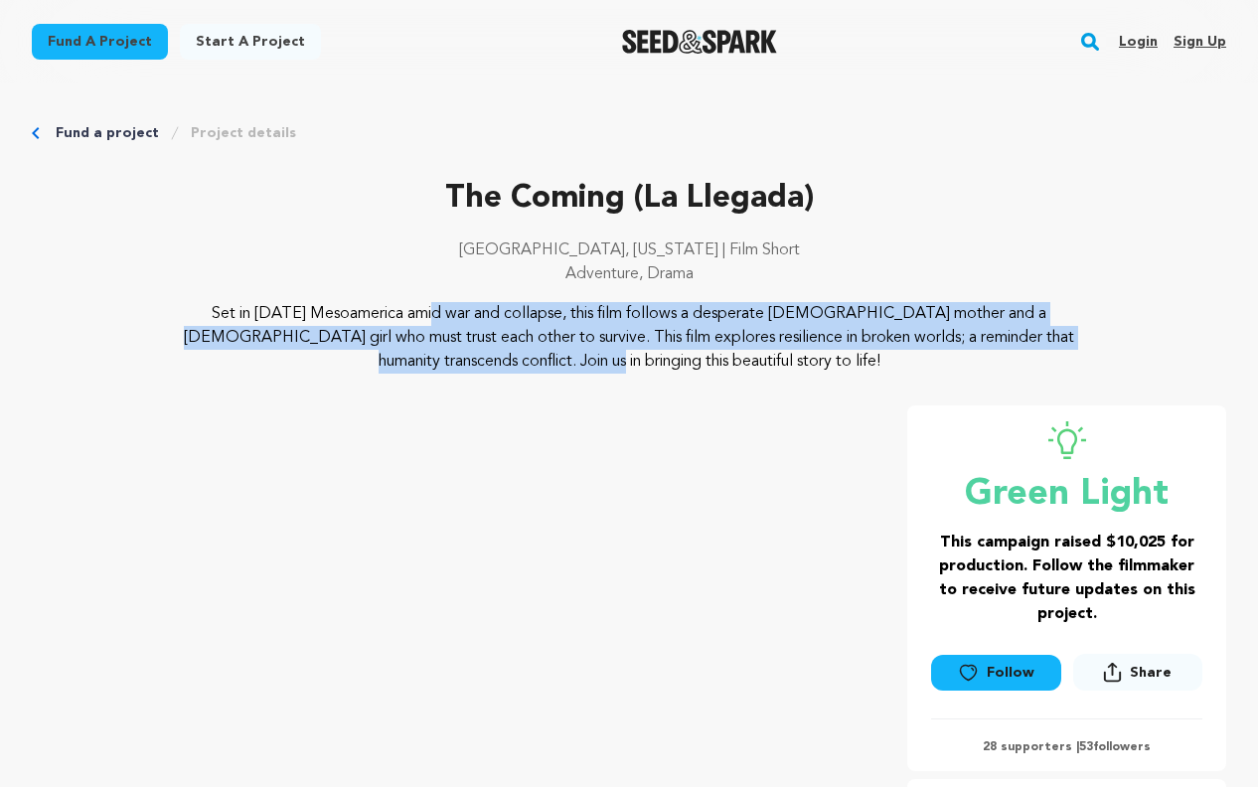
drag, startPoint x: 168, startPoint y: 307, endPoint x: 962, endPoint y: 340, distance: 794.8
click at [962, 340] on p "Set in [DATE] Mesoamerica amid war and collapse, this film follows a desperate …" at bounding box center [629, 338] width 956 height 72
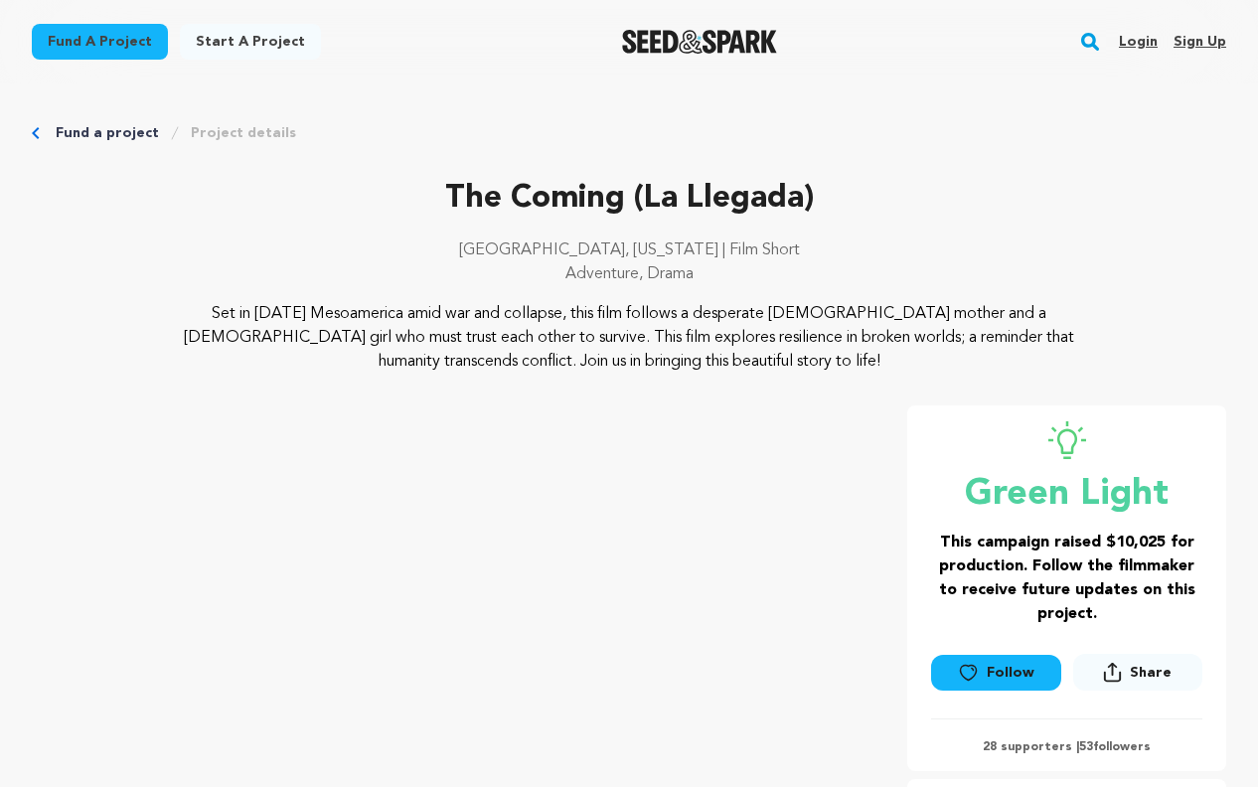
click at [441, 283] on p "Adventure, Drama" at bounding box center [629, 274] width 1195 height 24
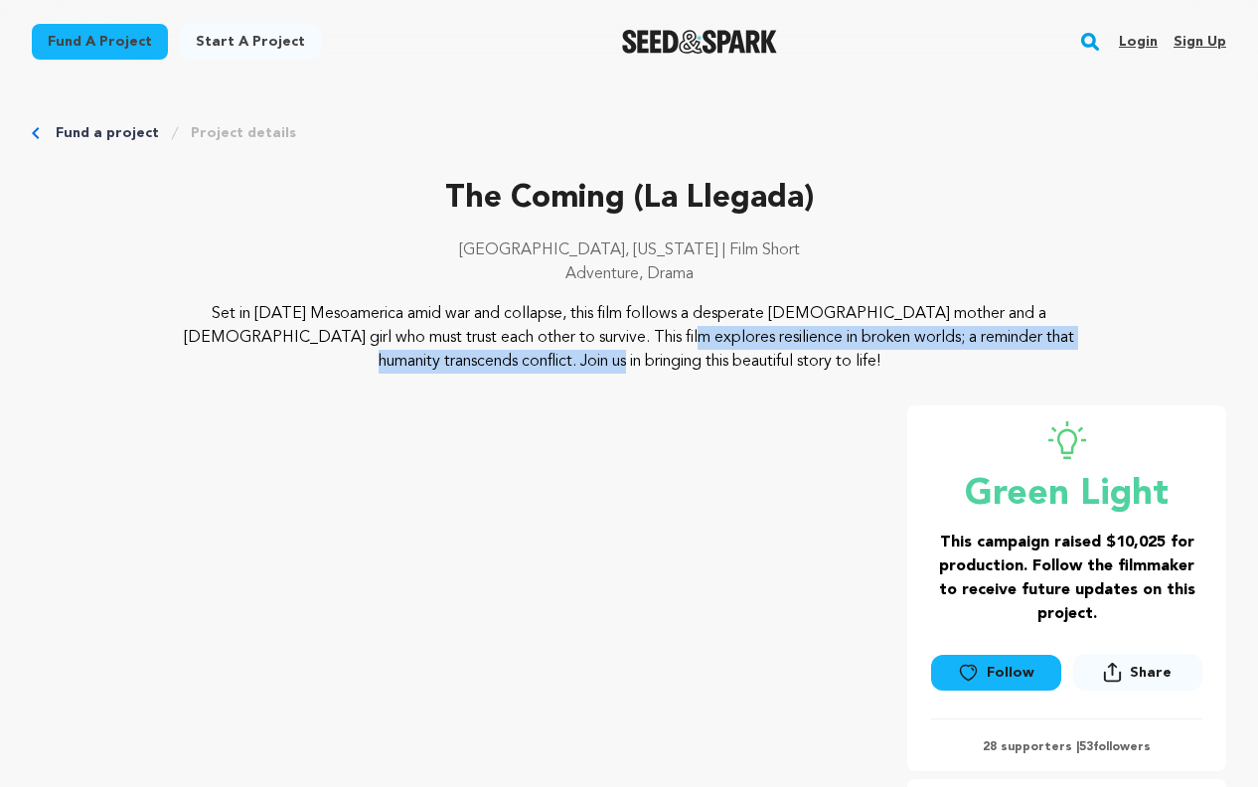
drag, startPoint x: 319, startPoint y: 332, endPoint x: 962, endPoint y: 343, distance: 643.1
click at [962, 343] on p "Set in [DATE] Mesoamerica amid war and collapse, this film follows a desperate …" at bounding box center [629, 338] width 956 height 72
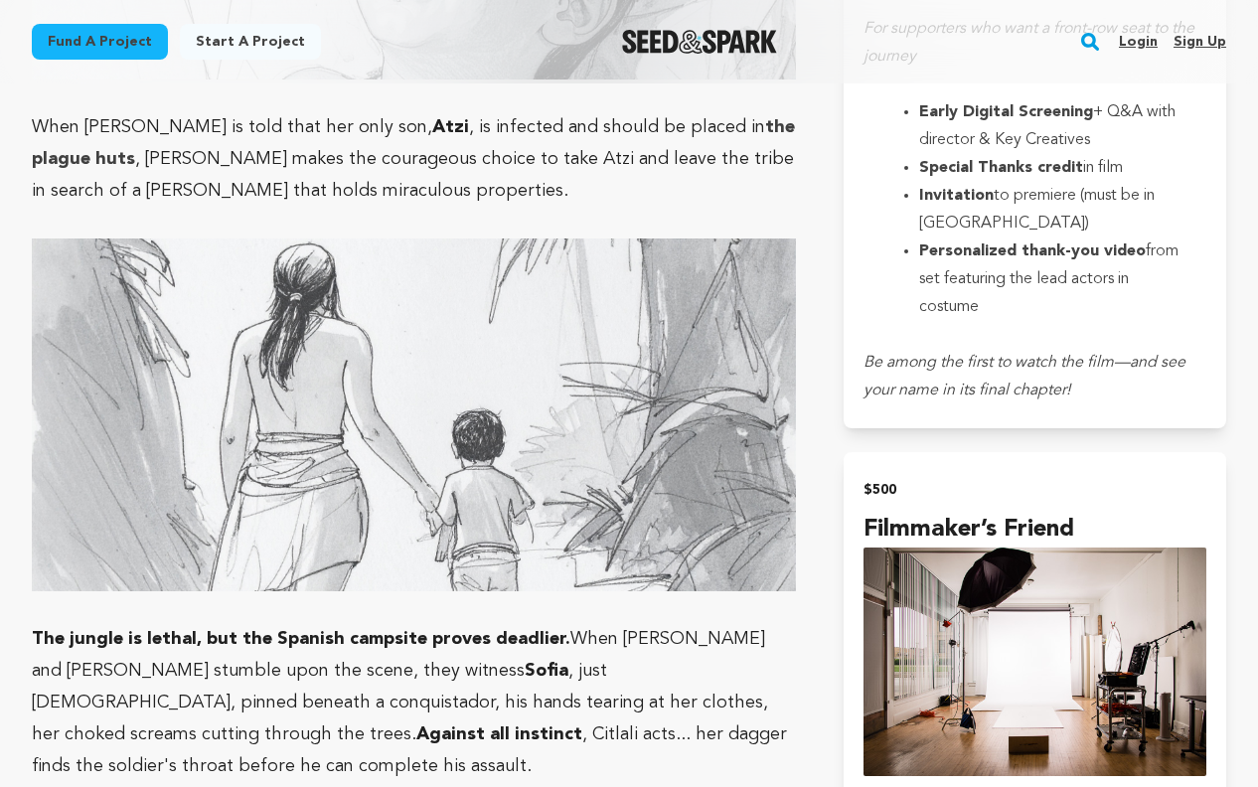
scroll to position [3542, 0]
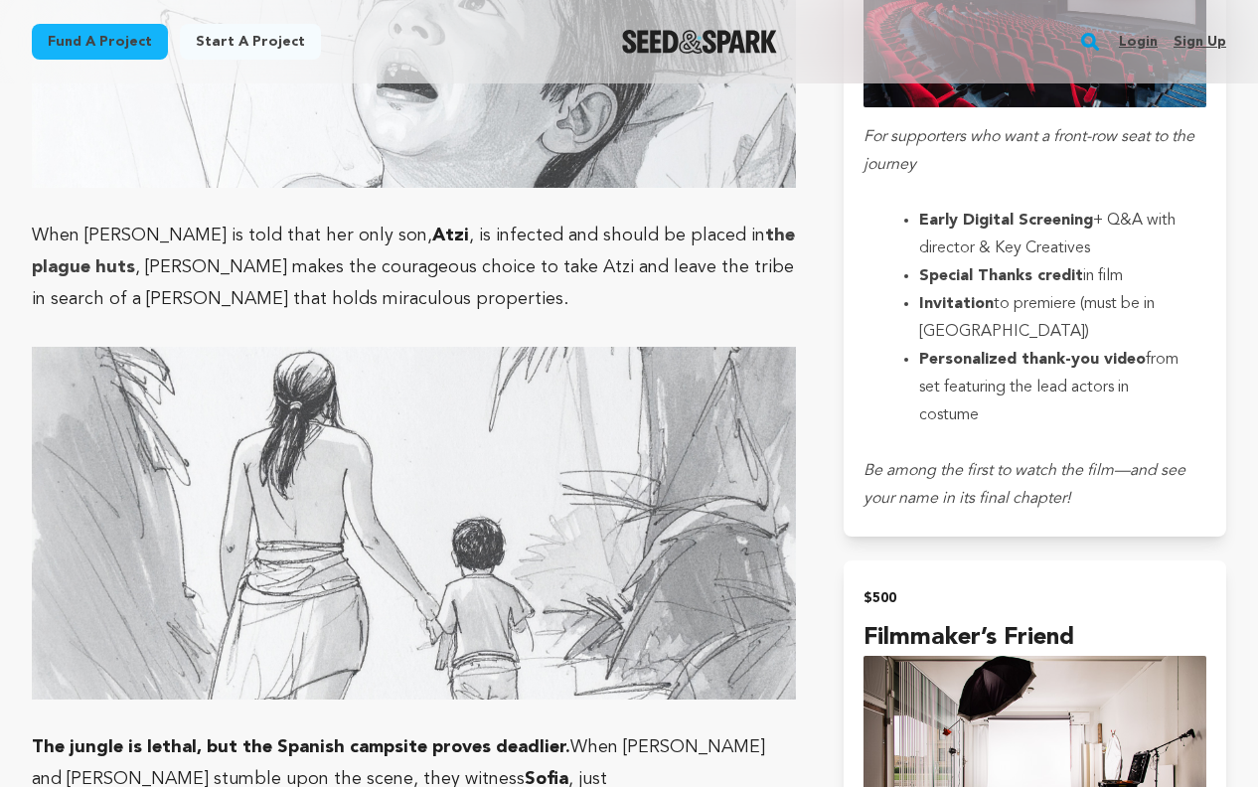
click at [32, 220] on p "When [PERSON_NAME] is told that her only son, [PERSON_NAME] , is infected and s…" at bounding box center [414, 267] width 764 height 95
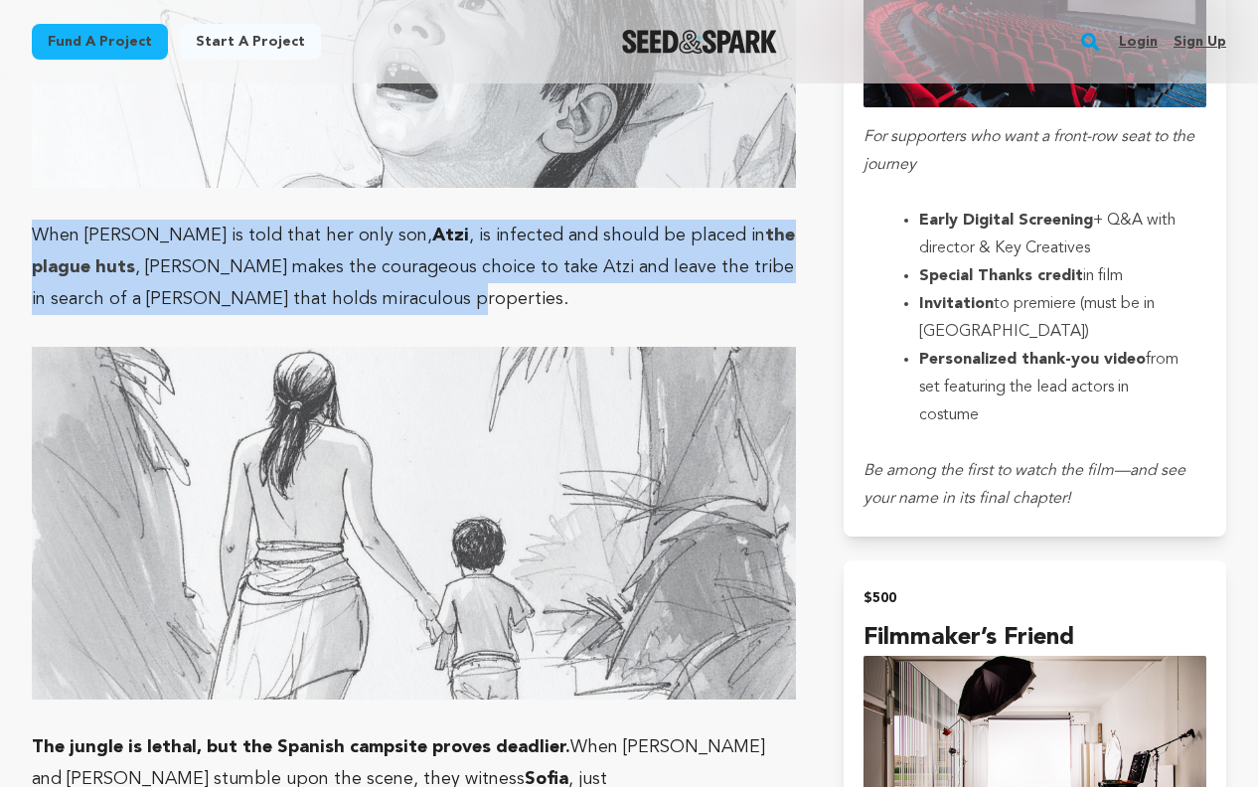
drag, startPoint x: 31, startPoint y: 169, endPoint x: 309, endPoint y: 231, distance: 285.0
click at [309, 231] on p "When [PERSON_NAME] is told that her only son, [PERSON_NAME] , is infected and s…" at bounding box center [414, 267] width 764 height 95
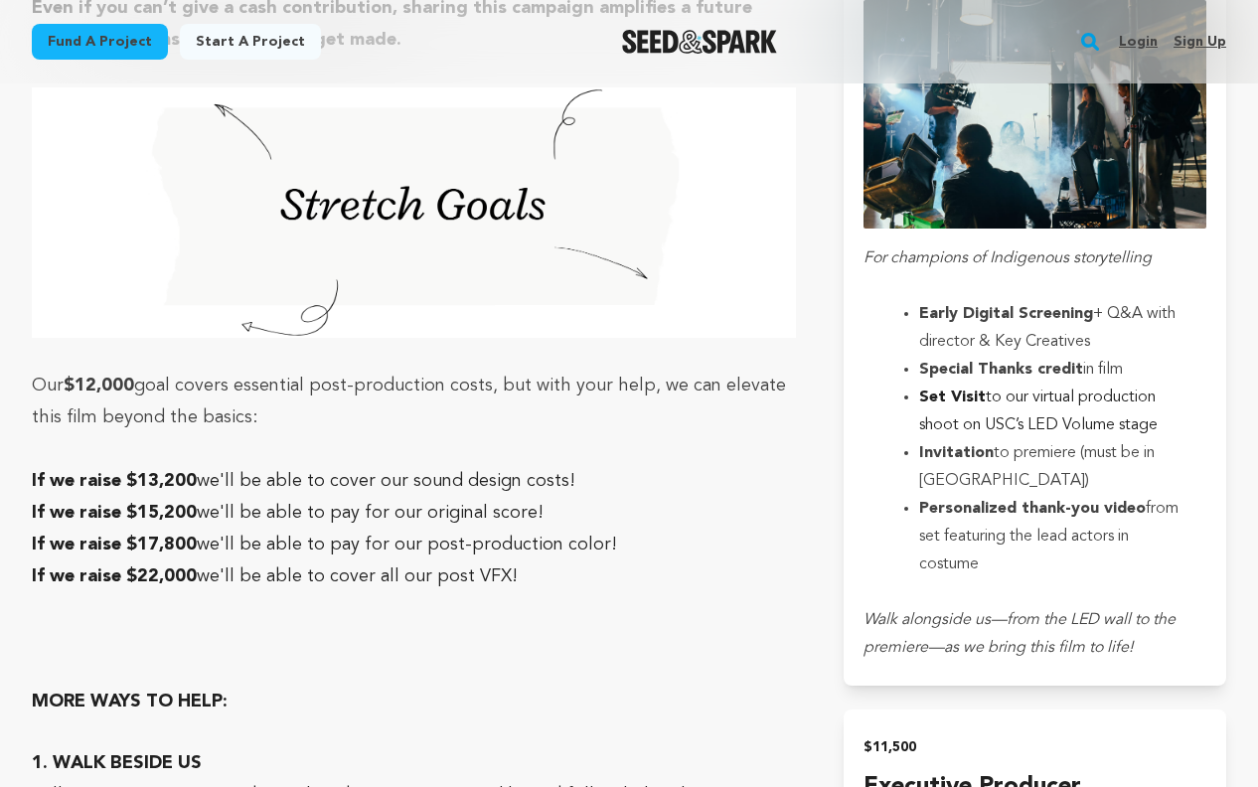
scroll to position [6004, 0]
